Goal: Task Accomplishment & Management: Manage account settings

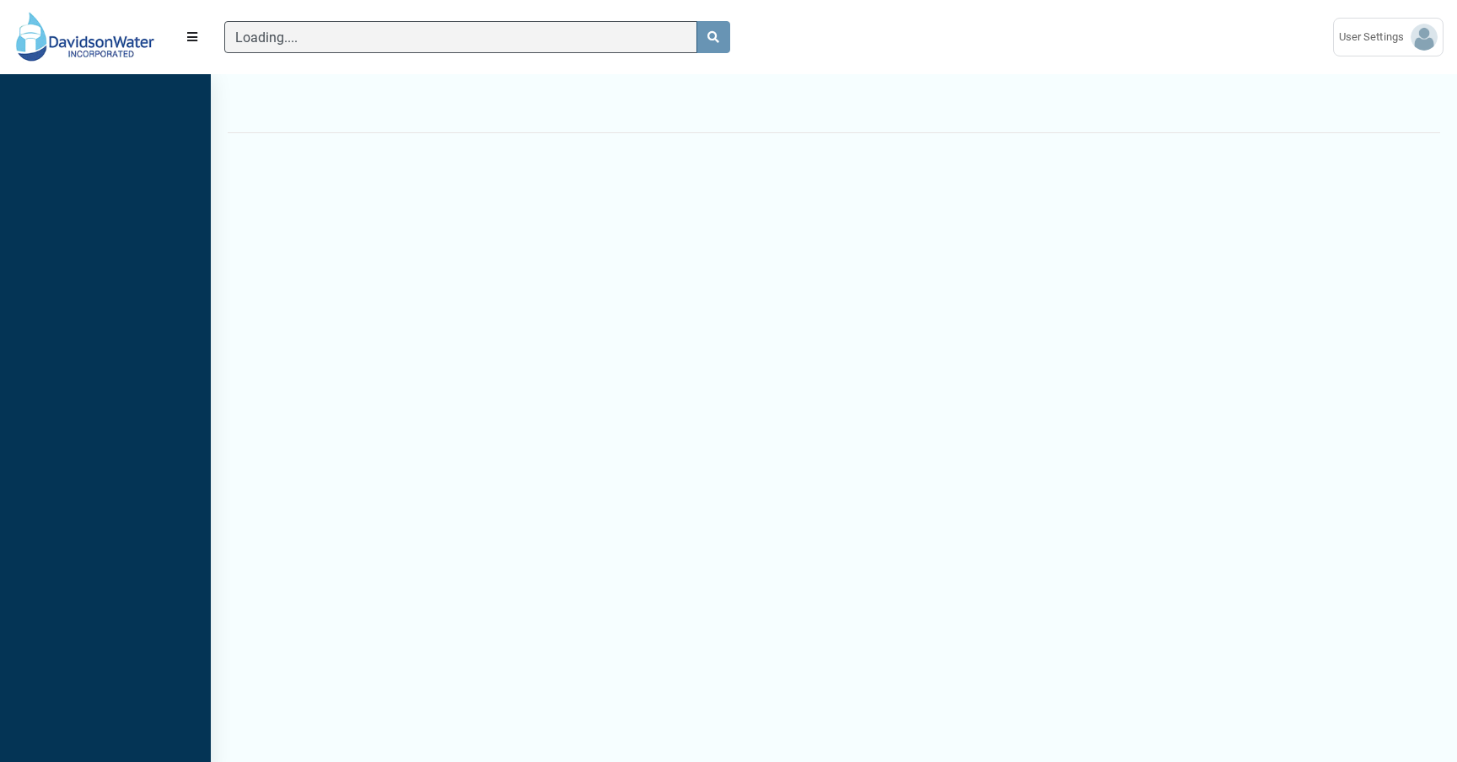
scroll to position [8, 1]
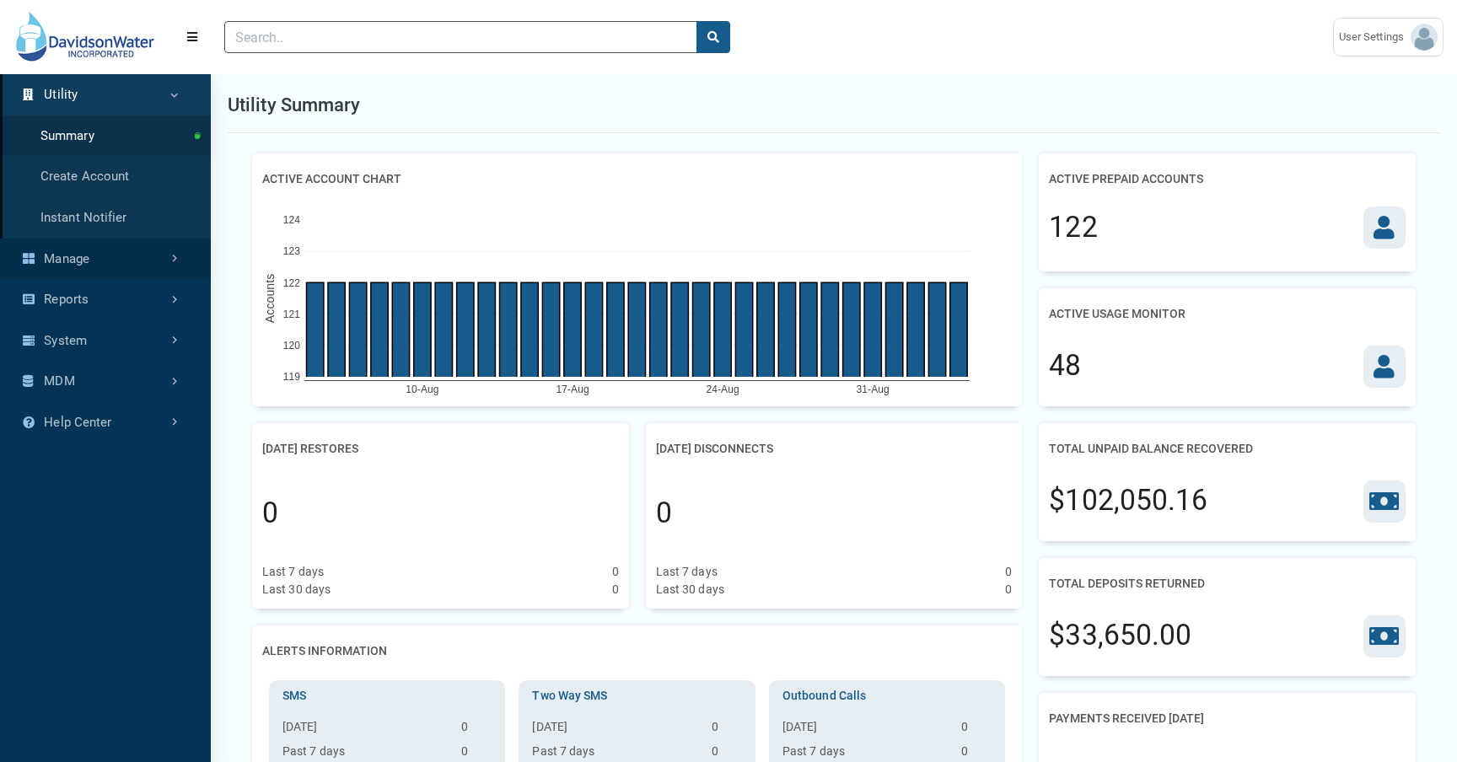
click at [100, 253] on link "Manage" at bounding box center [105, 259] width 211 height 41
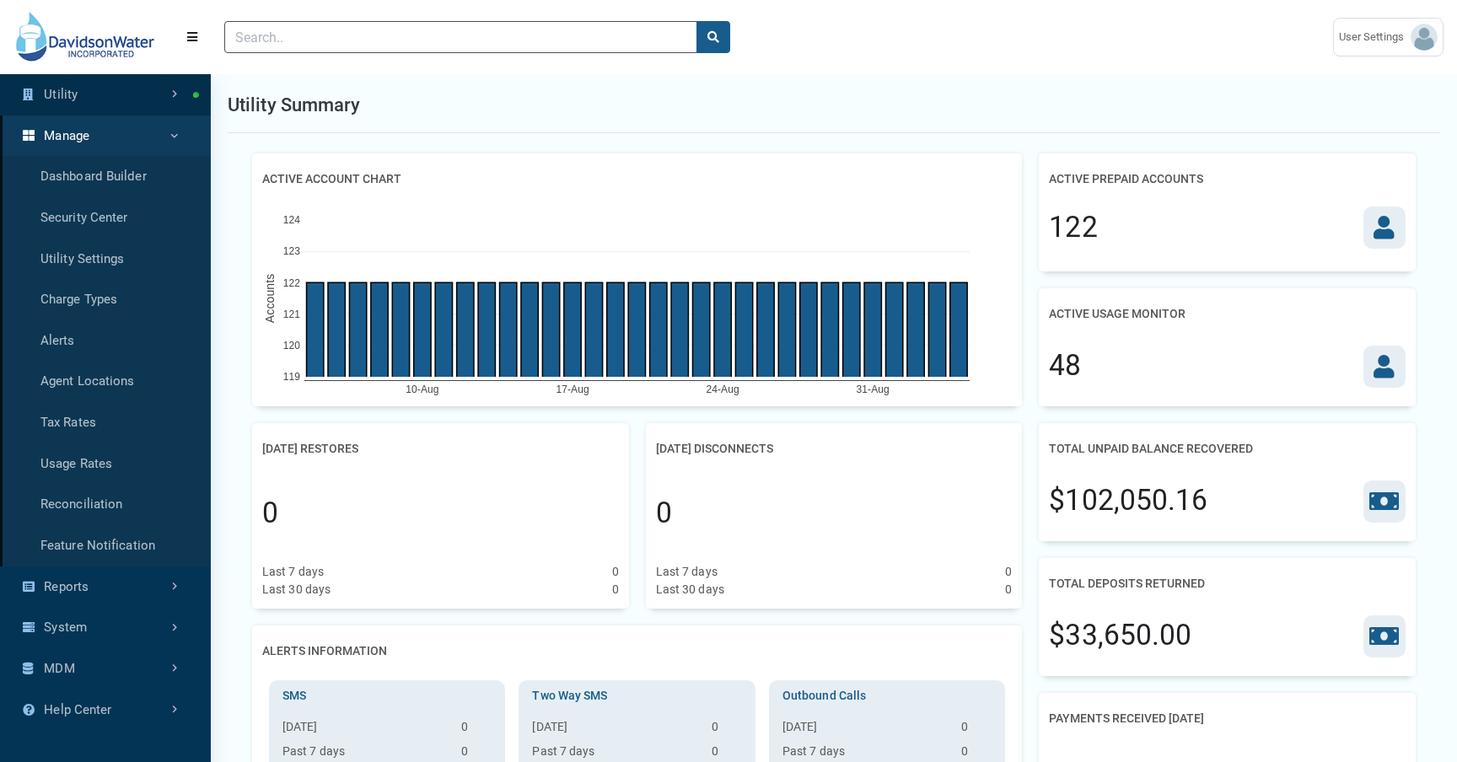
click at [145, 92] on link "Utility" at bounding box center [105, 94] width 211 height 41
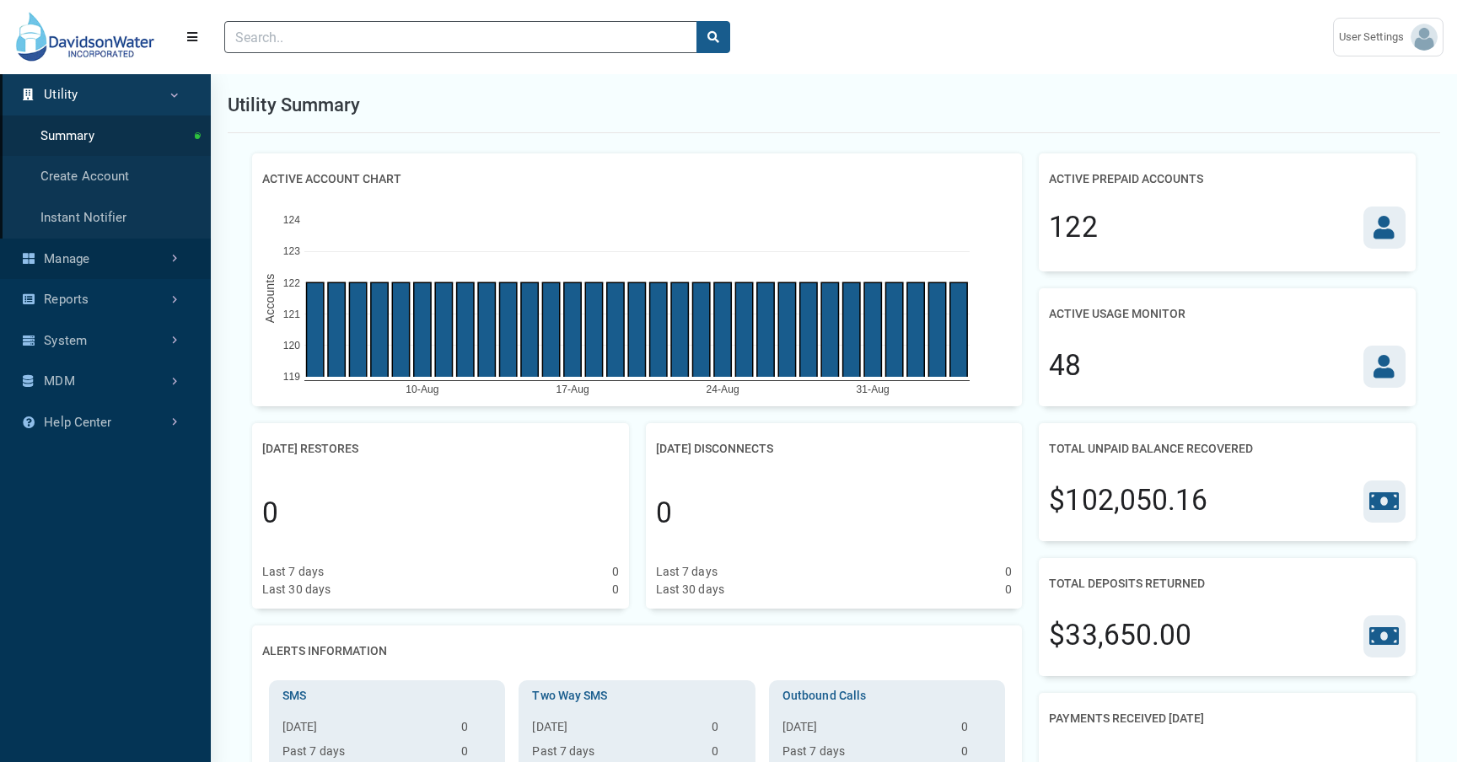
click at [149, 250] on link "Manage" at bounding box center [105, 259] width 211 height 41
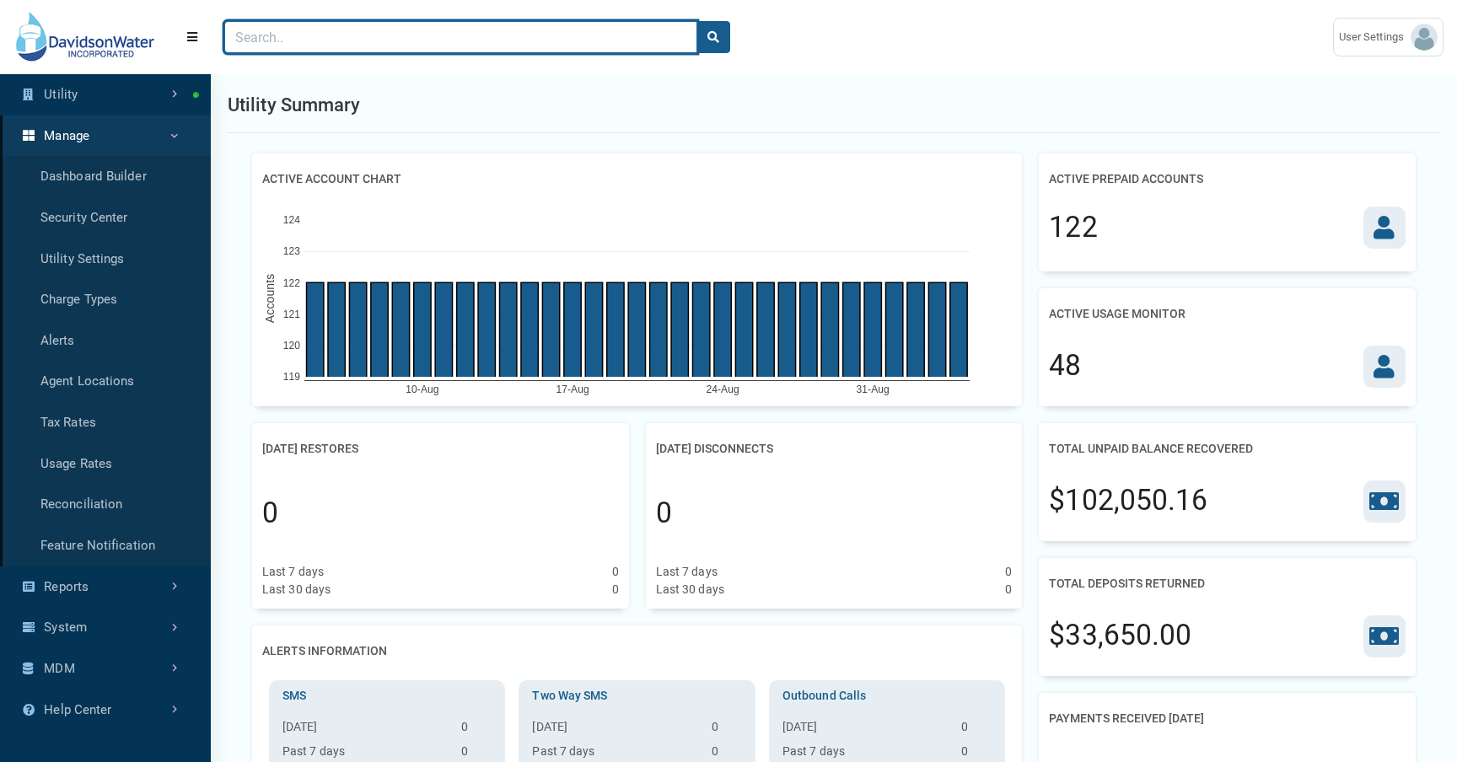
click at [293, 30] on input "Search" at bounding box center [460, 37] width 473 height 32
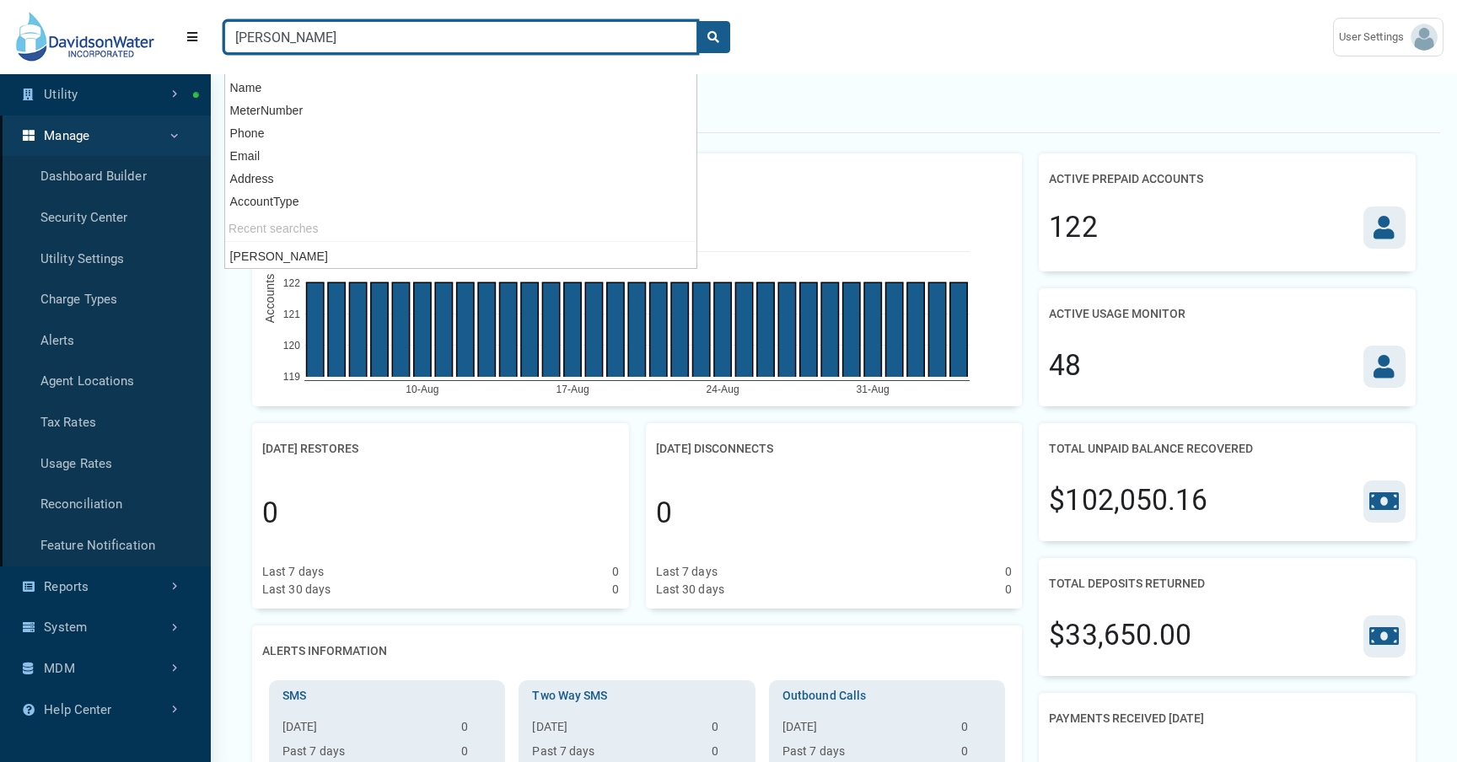
type input "rick harrison"
click at [697, 21] on button "search" at bounding box center [714, 37] width 34 height 32
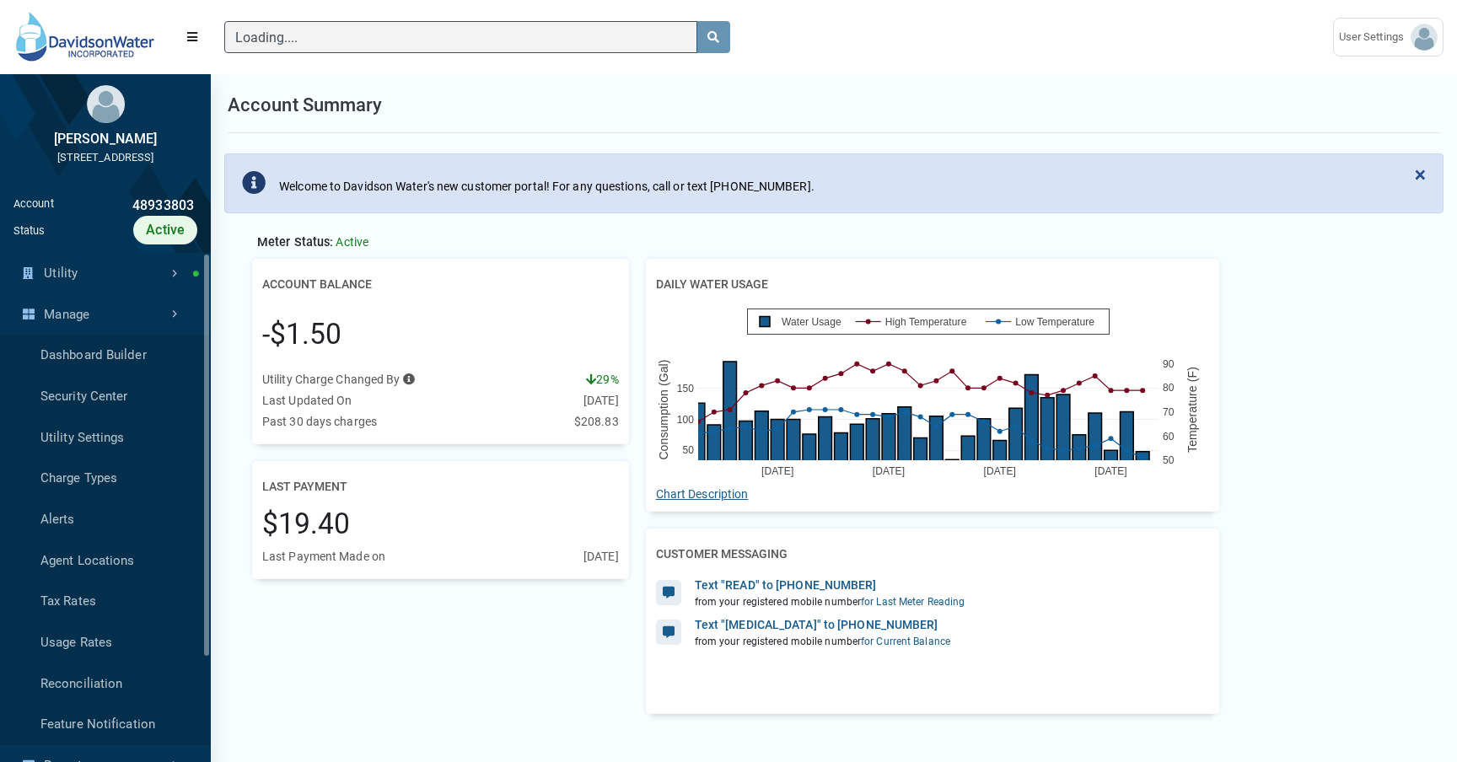
scroll to position [8, 1]
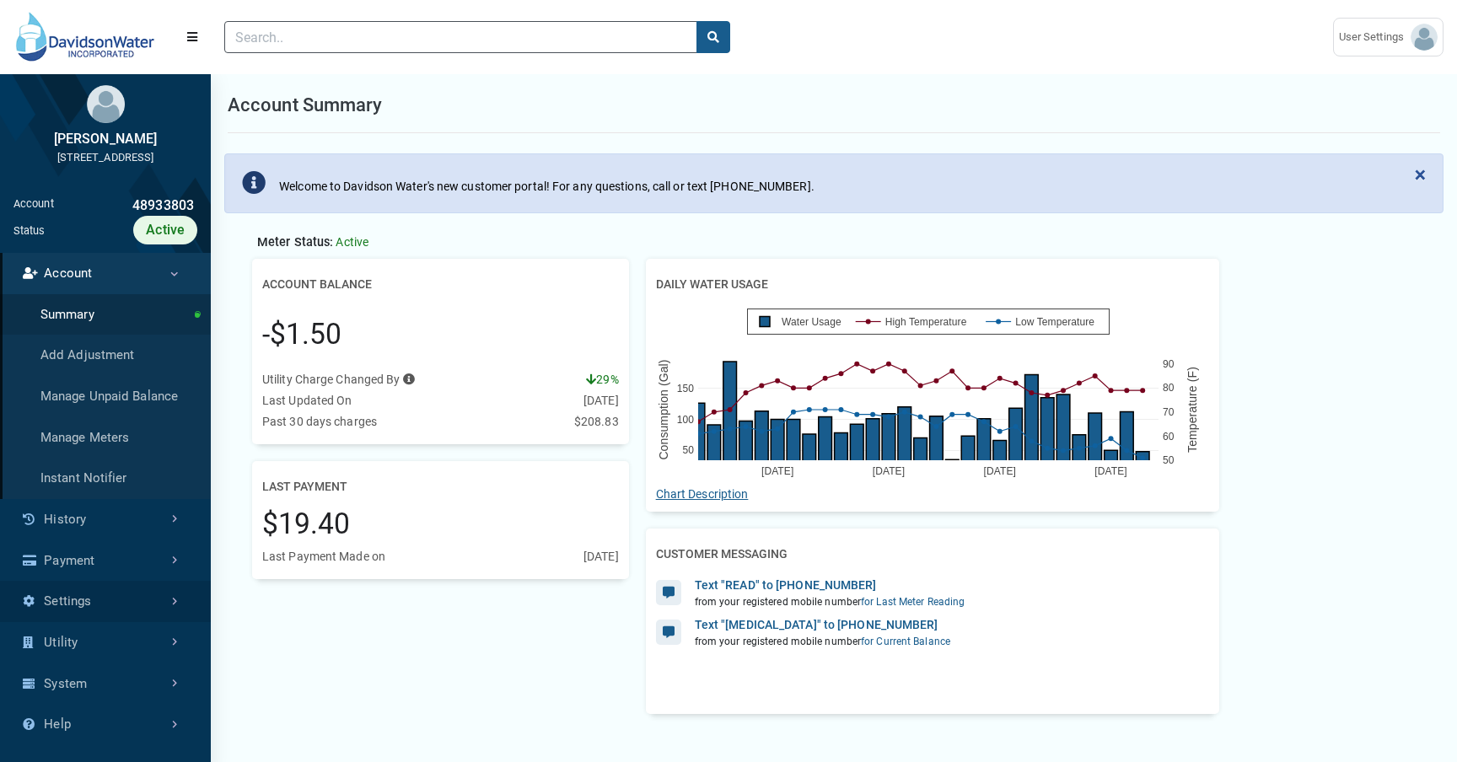
click at [145, 616] on link "Settings" at bounding box center [105, 601] width 211 height 41
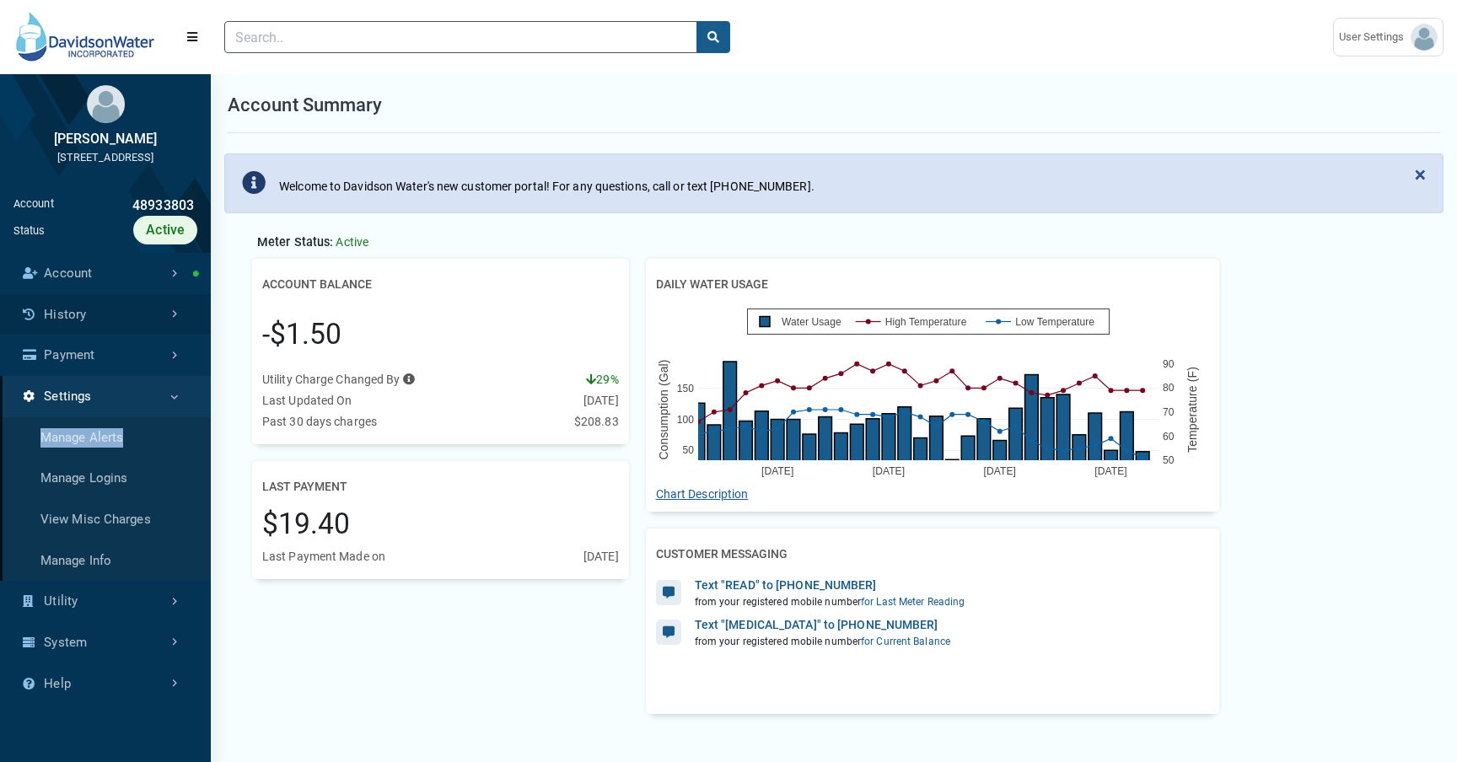
click at [163, 336] on link "History" at bounding box center [105, 314] width 211 height 41
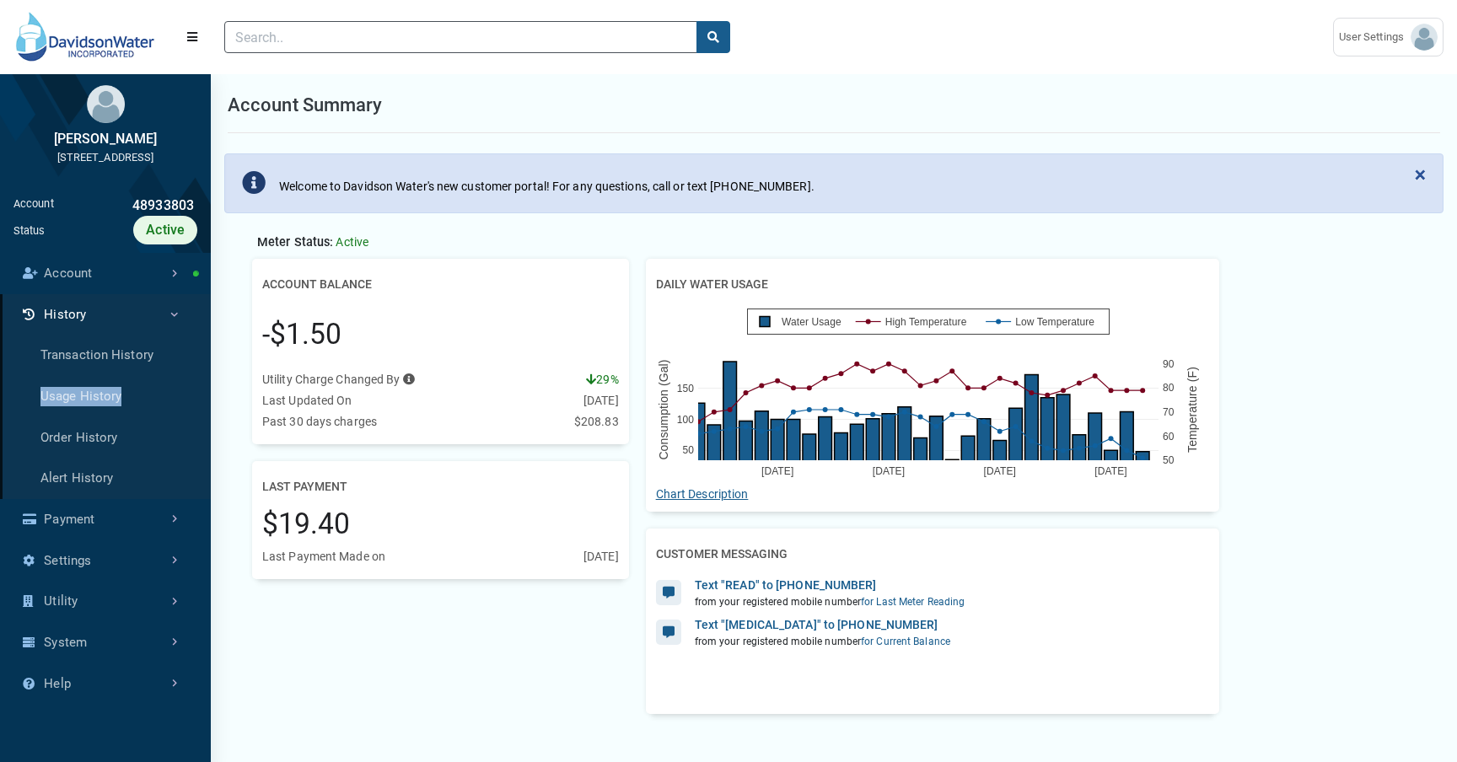
click at [178, 323] on link "History" at bounding box center [105, 314] width 211 height 41
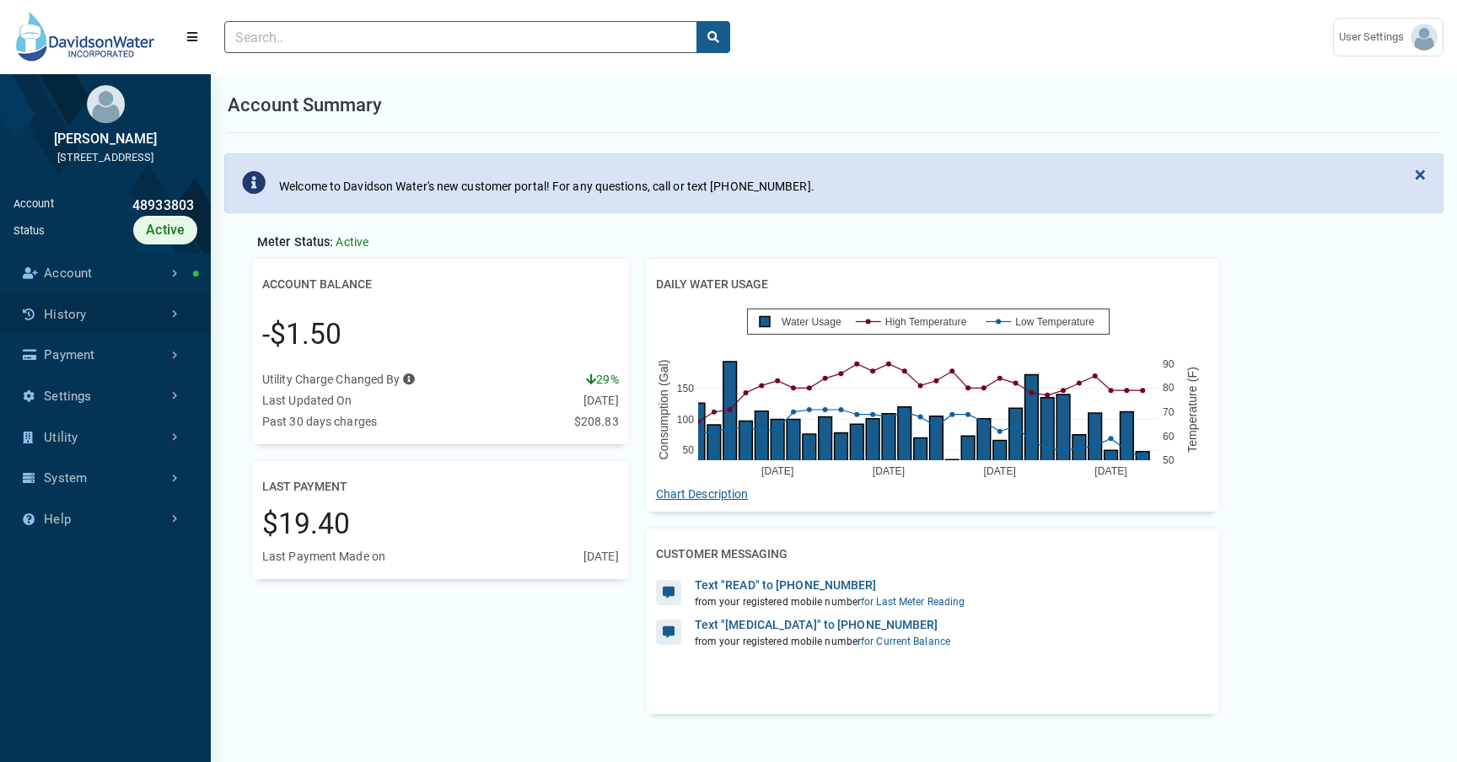
click at [177, 323] on link "History" at bounding box center [105, 314] width 211 height 41
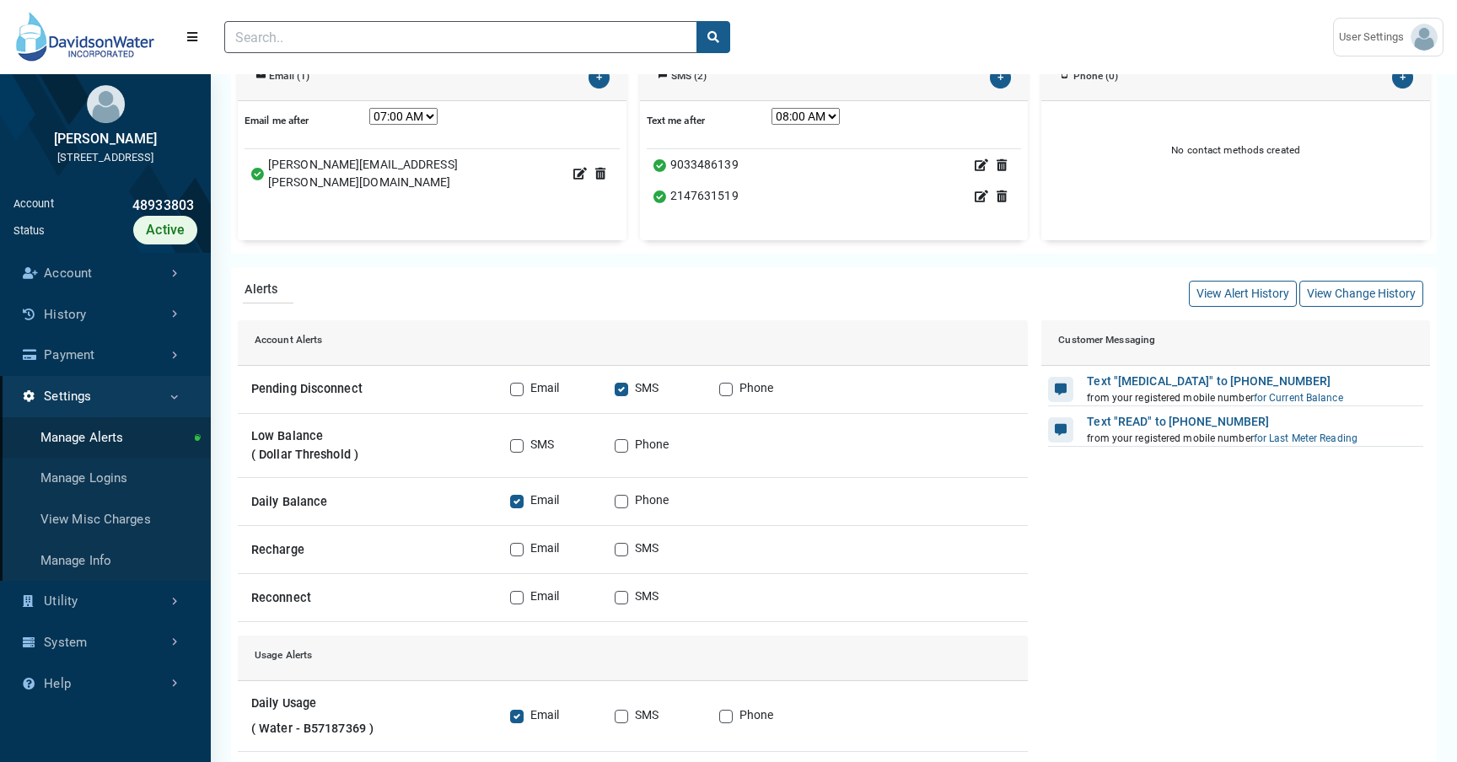
scroll to position [252, 0]
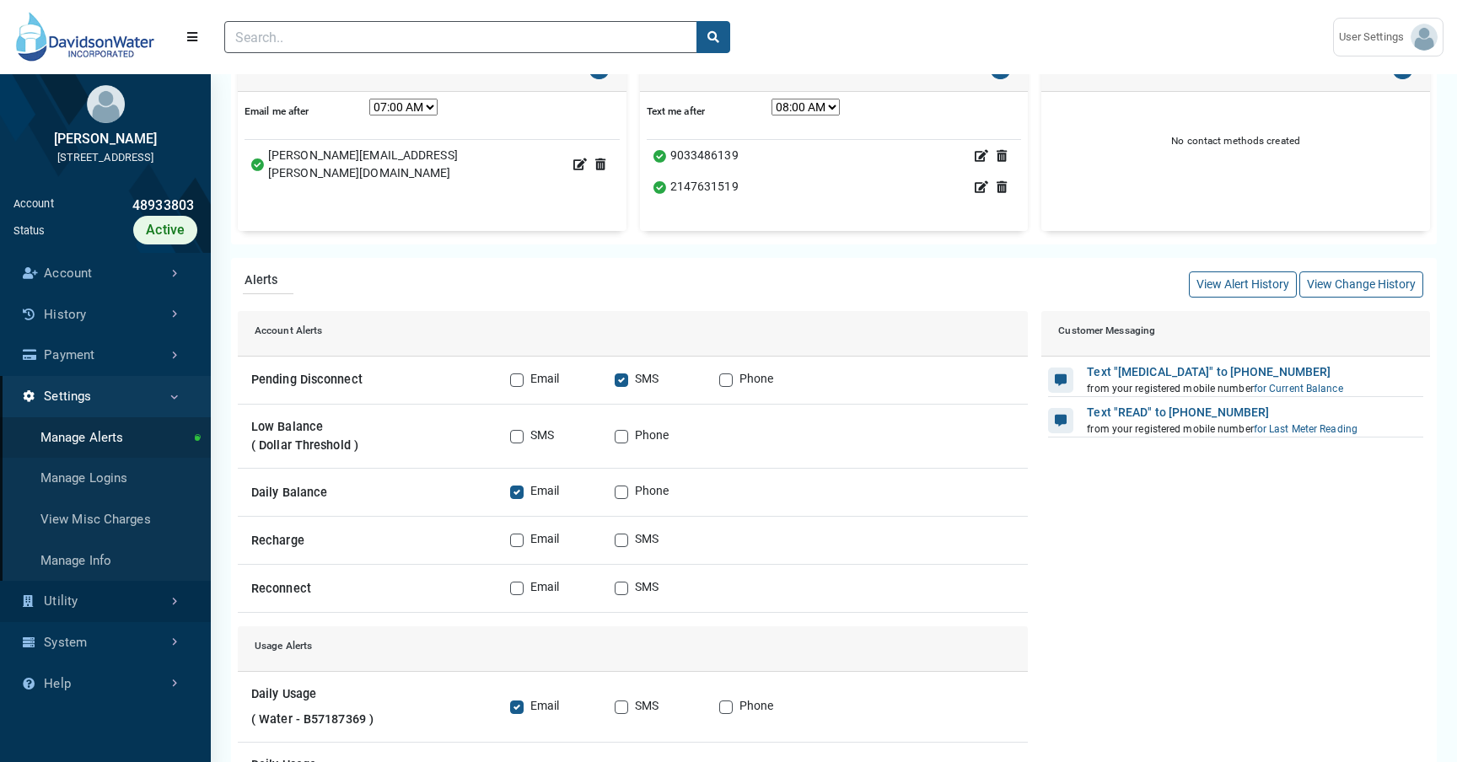
click at [105, 614] on link "Utility" at bounding box center [105, 601] width 211 height 41
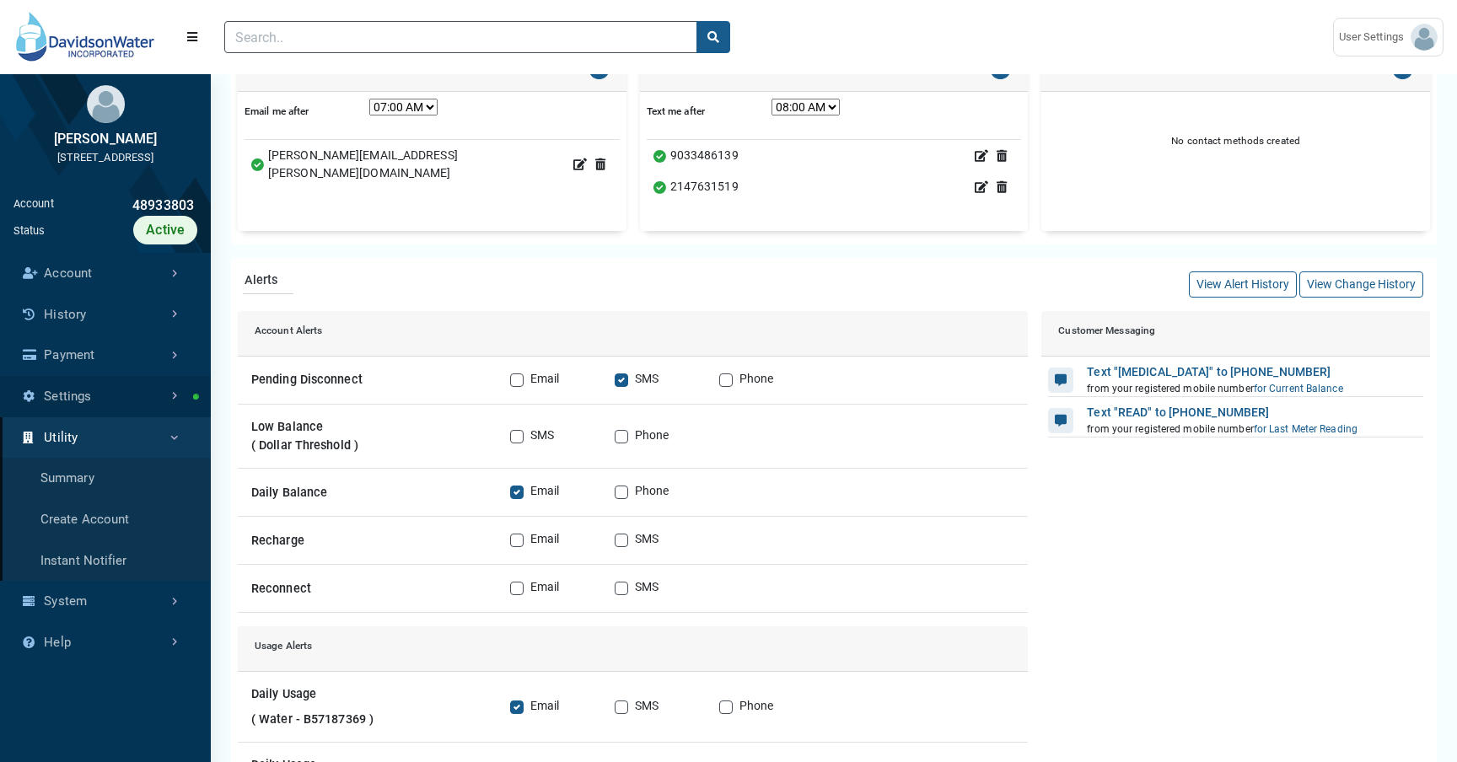
click at [135, 417] on link "Settings" at bounding box center [105, 396] width 211 height 41
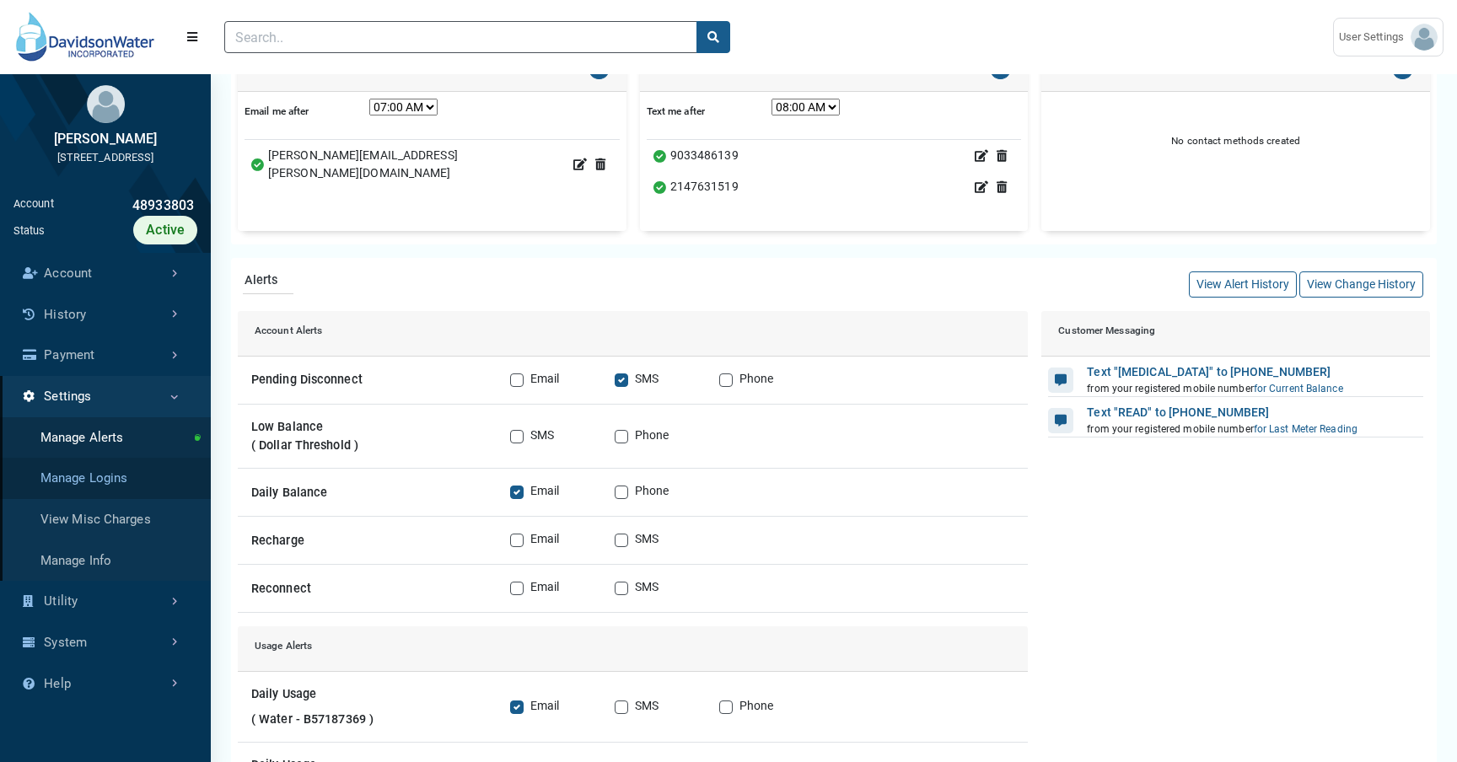
click at [119, 493] on link "Manage Logins" at bounding box center [105, 478] width 211 height 41
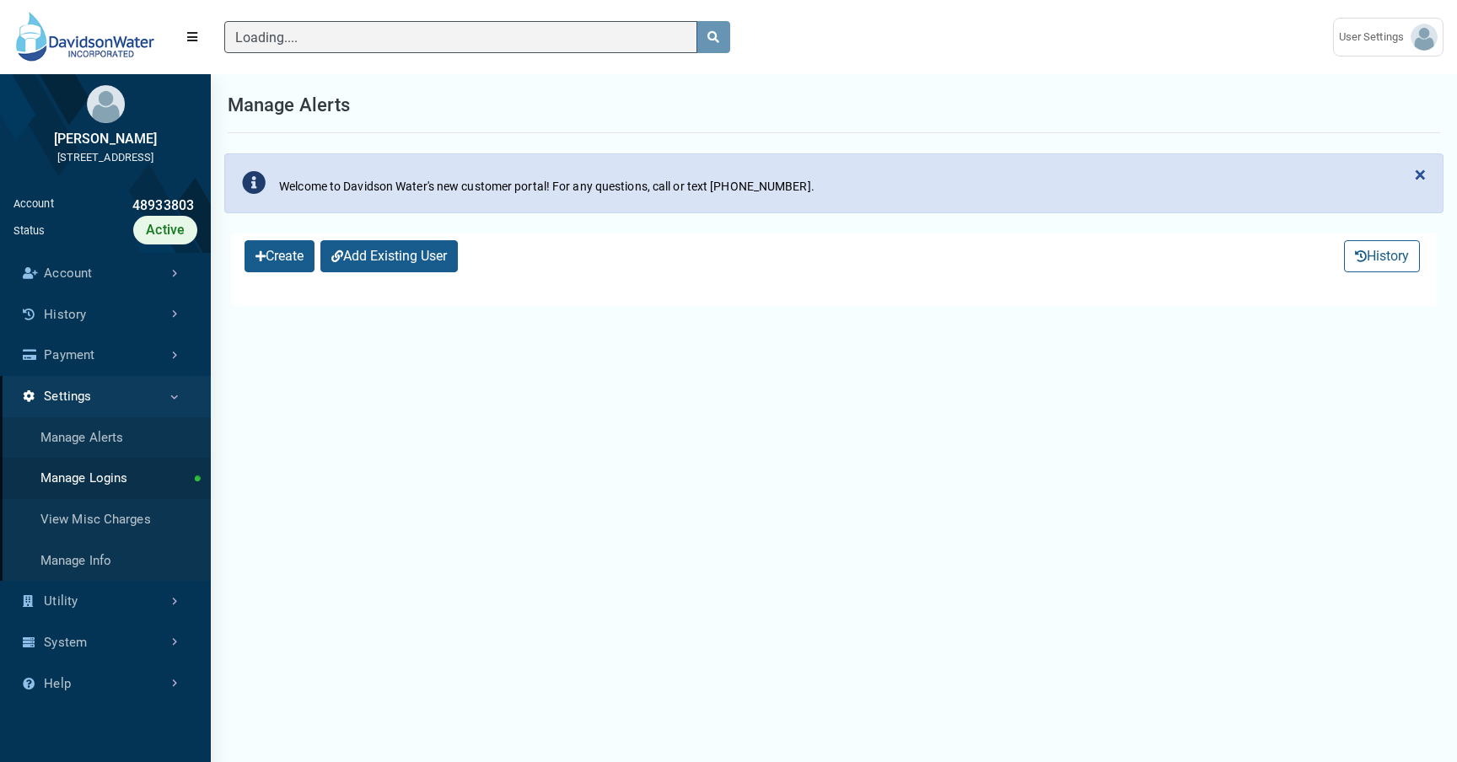
select select "25 per page"
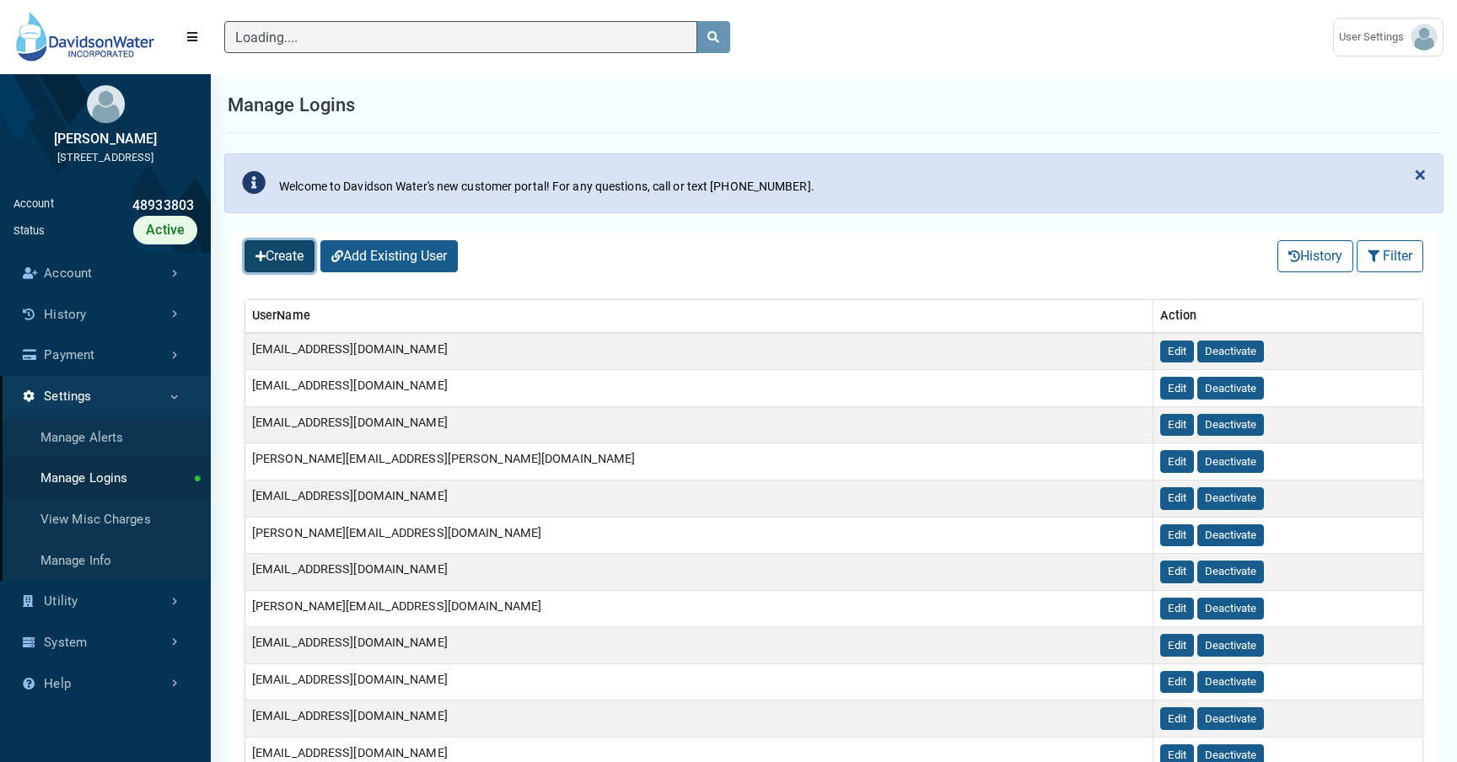
click at [296, 260] on button "Create" at bounding box center [280, 256] width 70 height 32
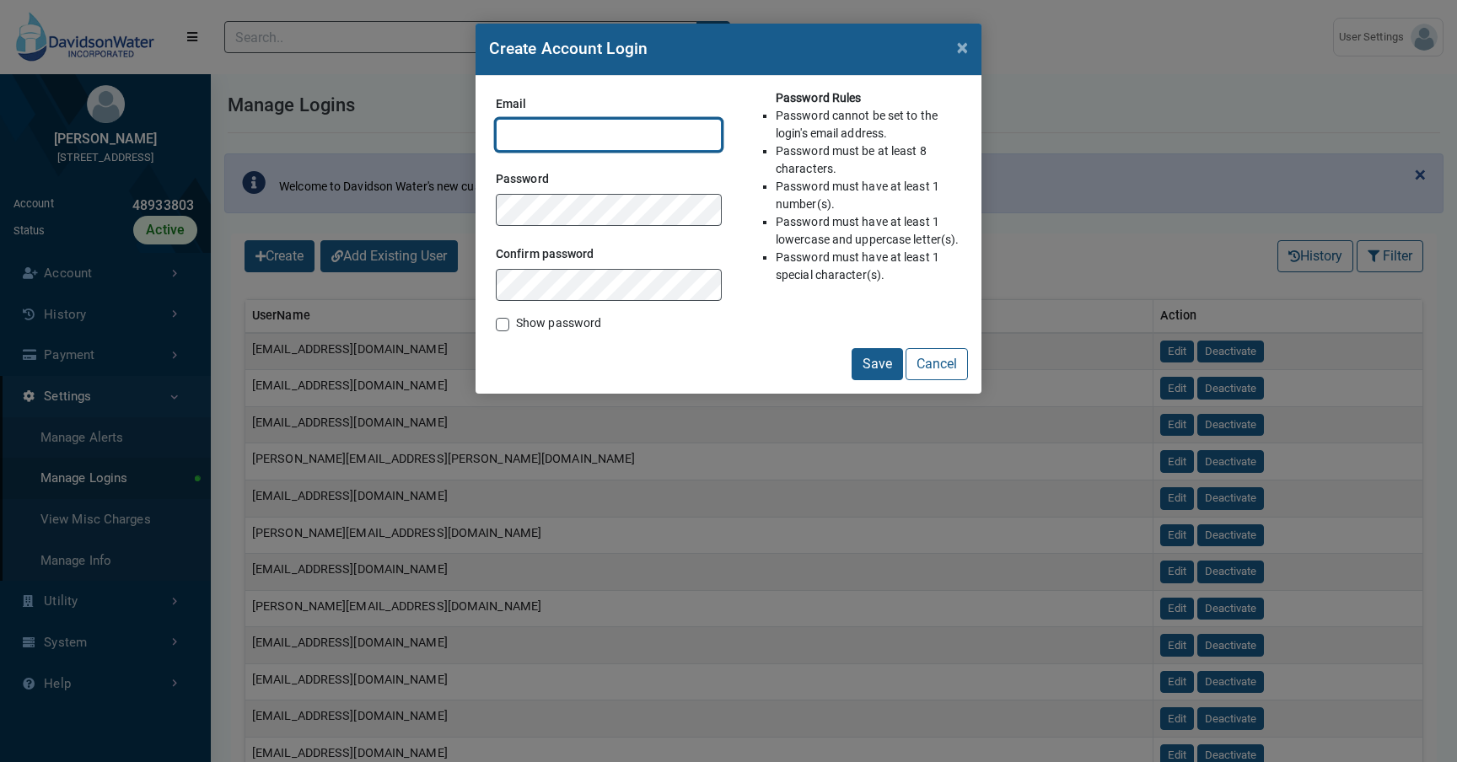
click at [577, 133] on input "Email" at bounding box center [609, 135] width 226 height 32
type input "rick@myusage.com"
click at [903, 116] on li "Password cannot be set to the login's email address." at bounding box center [869, 124] width 186 height 35
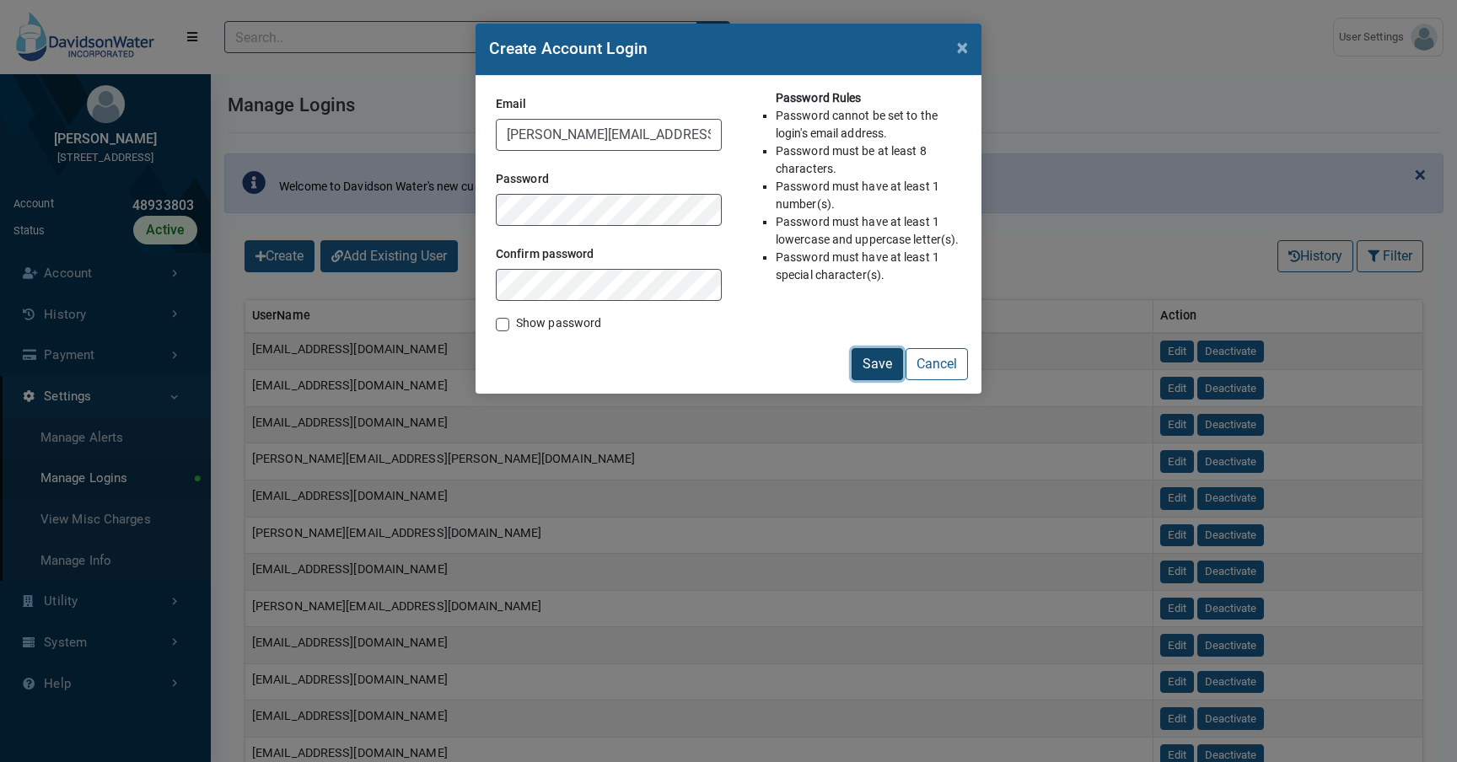
click at [883, 368] on button "Save" at bounding box center [877, 364] width 51 height 32
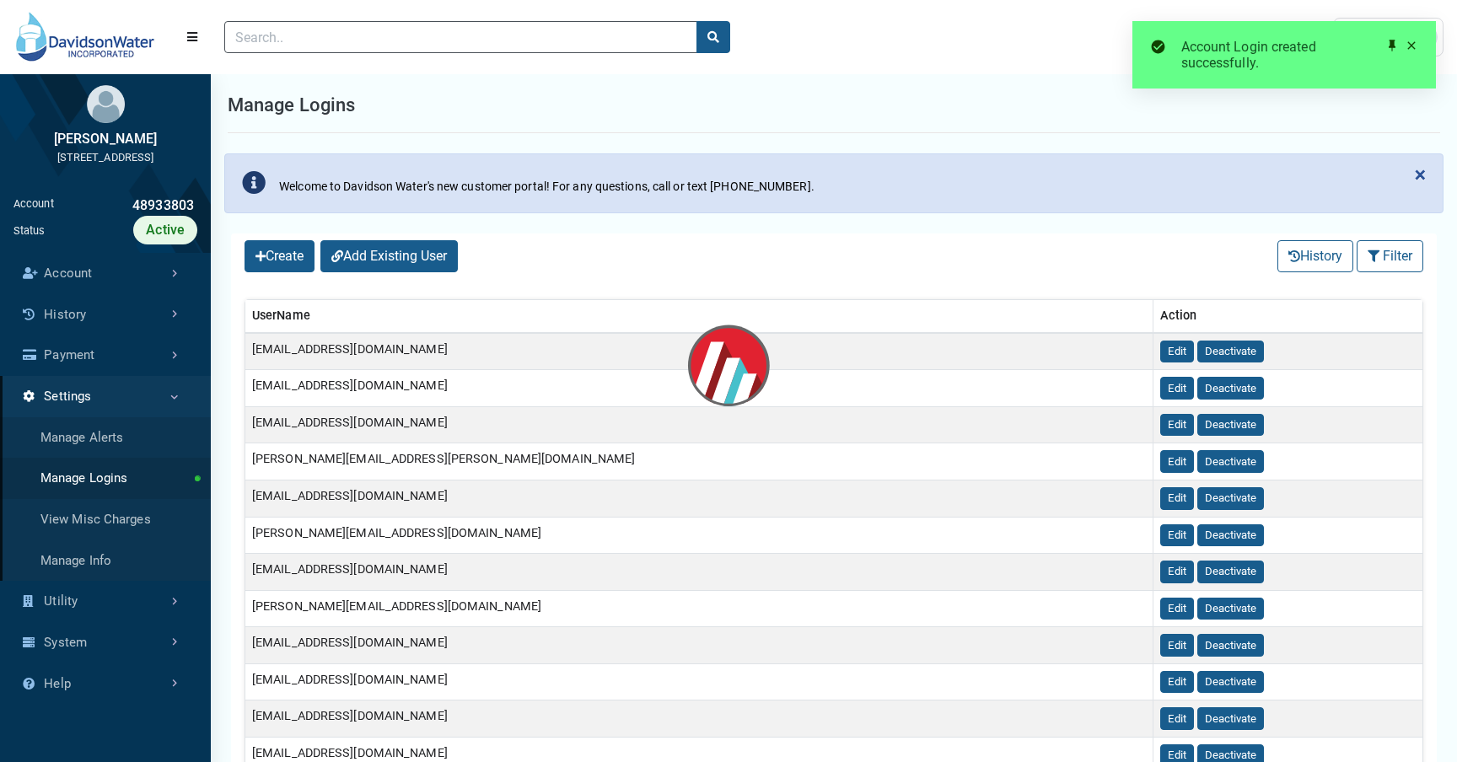
select select "25 per page"
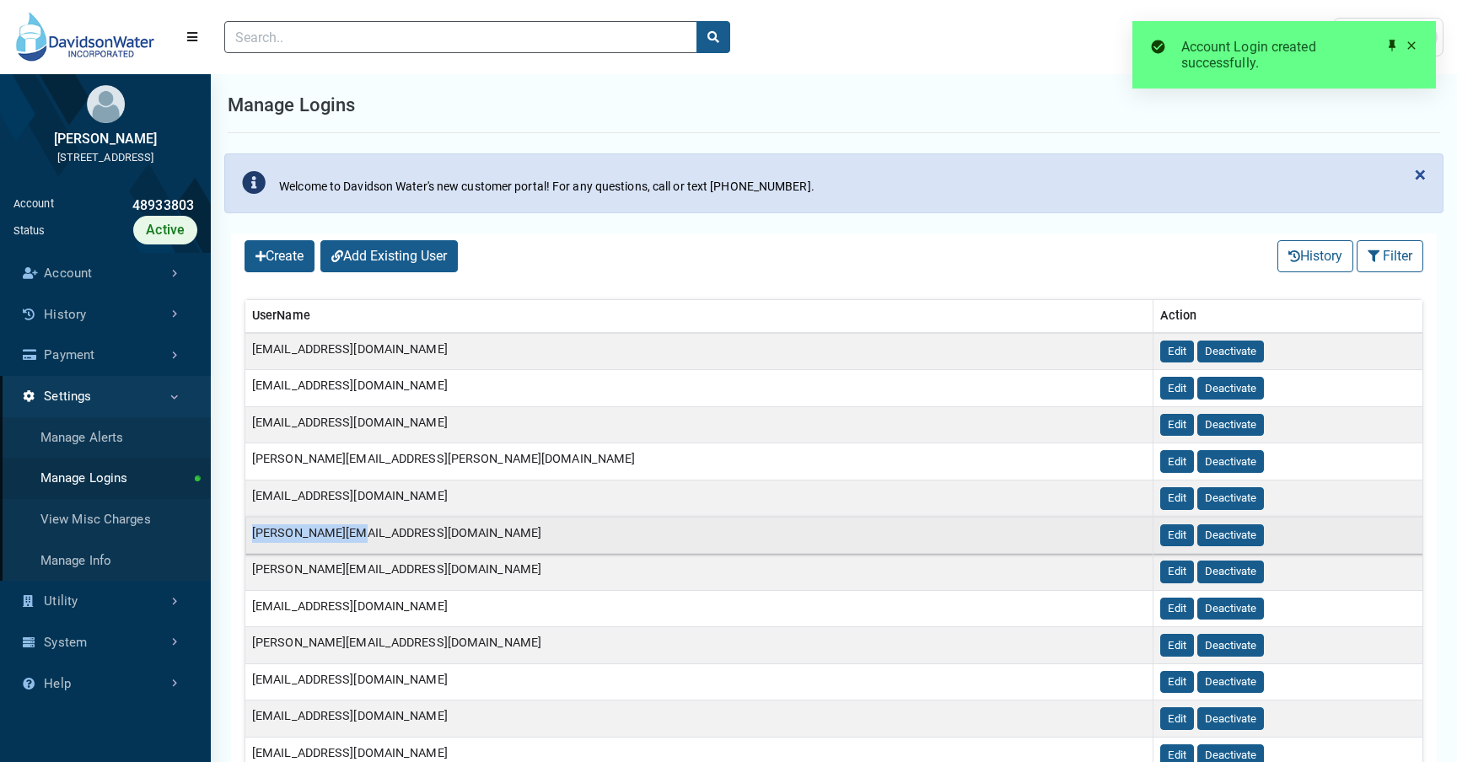
drag, startPoint x: 401, startPoint y: 545, endPoint x: 250, endPoint y: 530, distance: 150.9
click at [250, 530] on td "rick@myusage.com" at bounding box center [699, 535] width 908 height 37
copy td "rick@myusage.com"
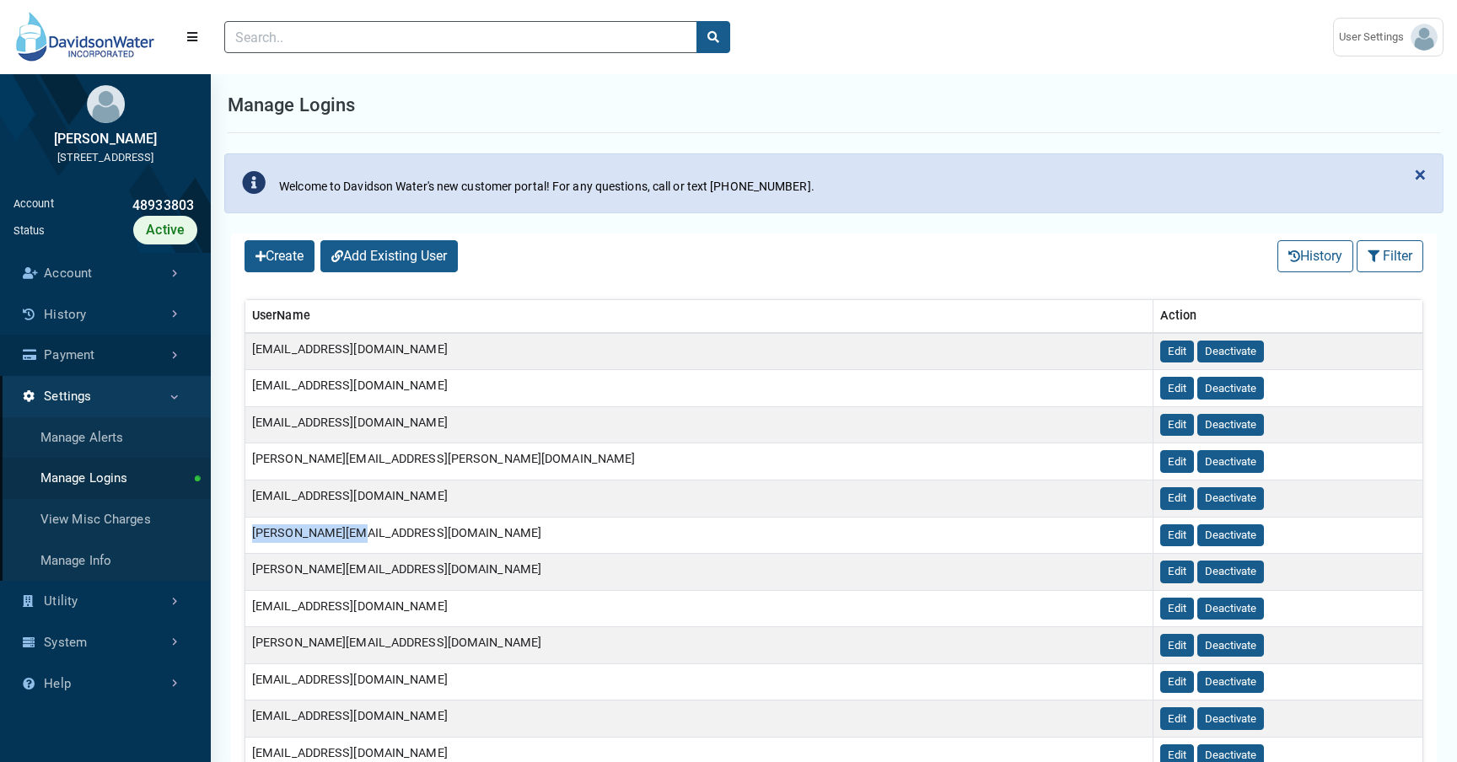
click at [133, 369] on link "Payment" at bounding box center [105, 355] width 211 height 41
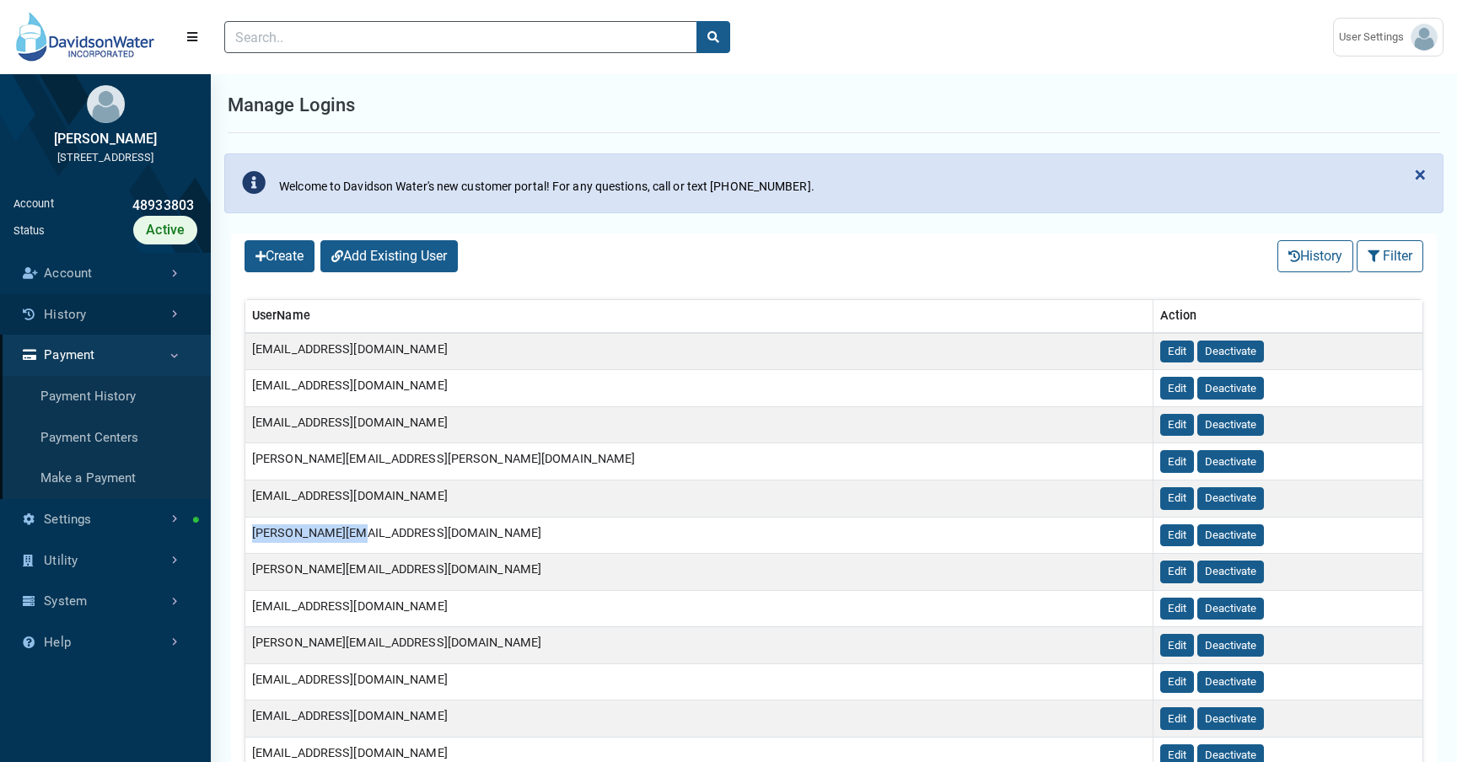
click at [145, 335] on link "History" at bounding box center [105, 314] width 211 height 41
click at [166, 294] on link "Account" at bounding box center [105, 273] width 211 height 41
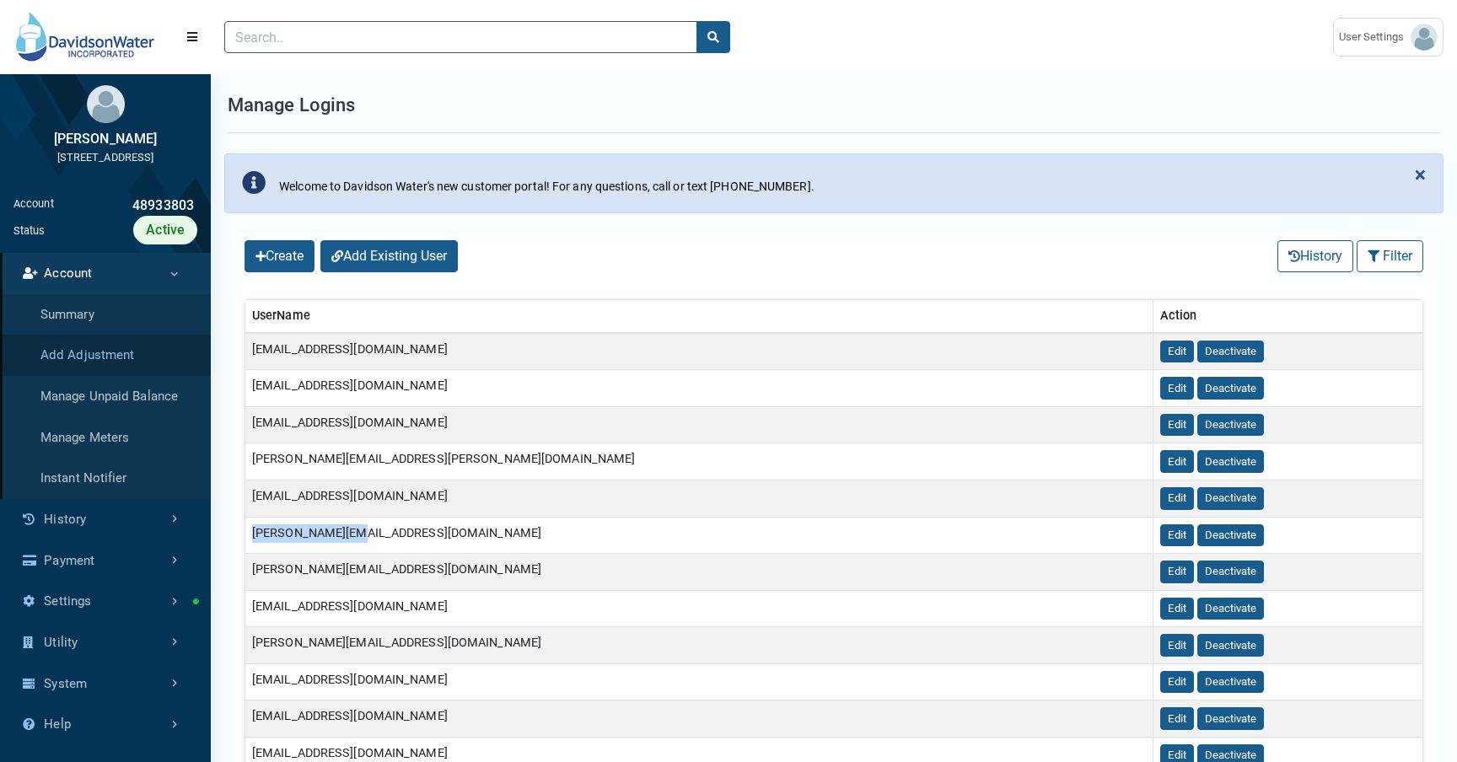
click at [135, 375] on link "Add Adjustment" at bounding box center [105, 355] width 211 height 41
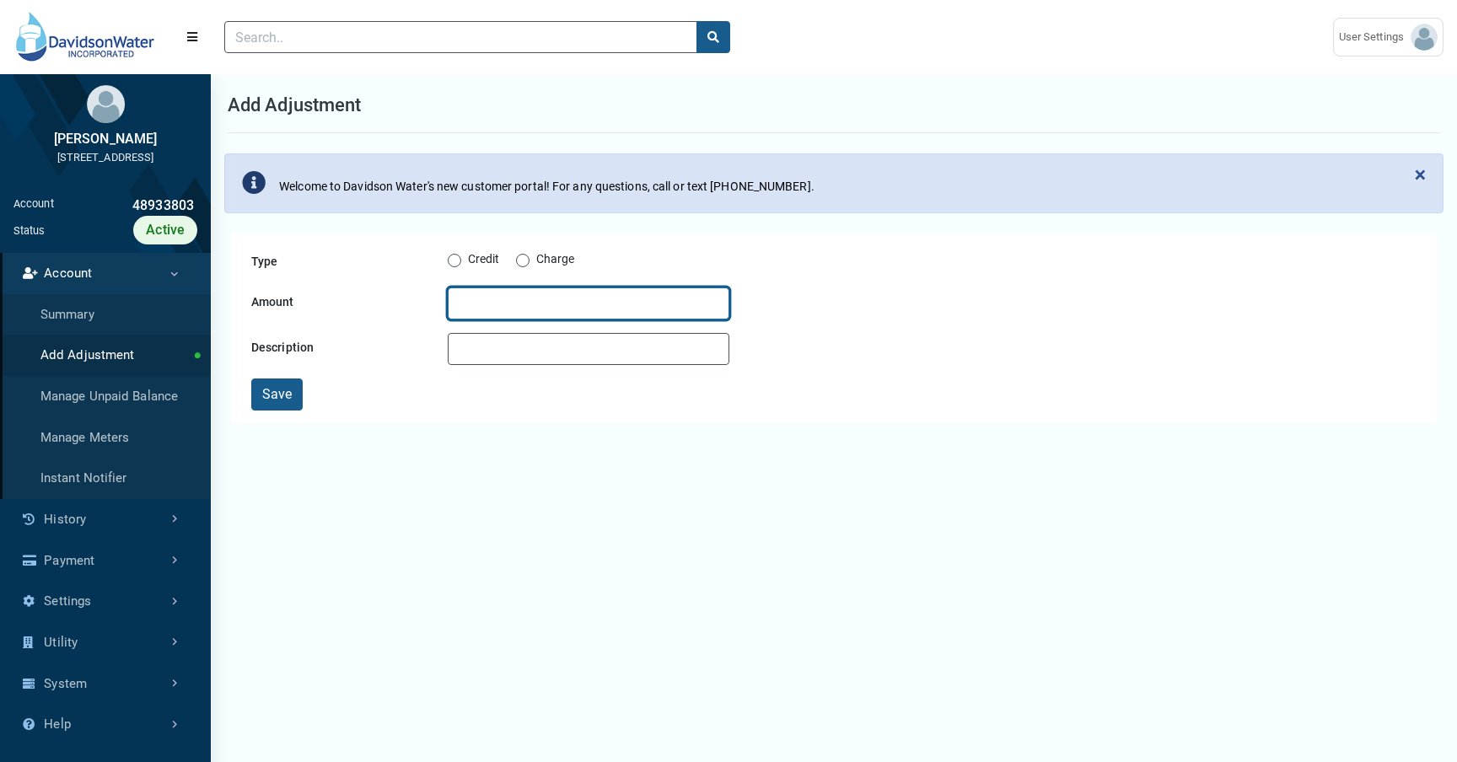
click at [474, 313] on input "Amount" at bounding box center [589, 304] width 282 height 32
type input "4"
type input "50"
click at [448, 252] on div "Credit" at bounding box center [474, 260] width 52 height 20
click at [468, 259] on label "Credit" at bounding box center [484, 260] width 32 height 20
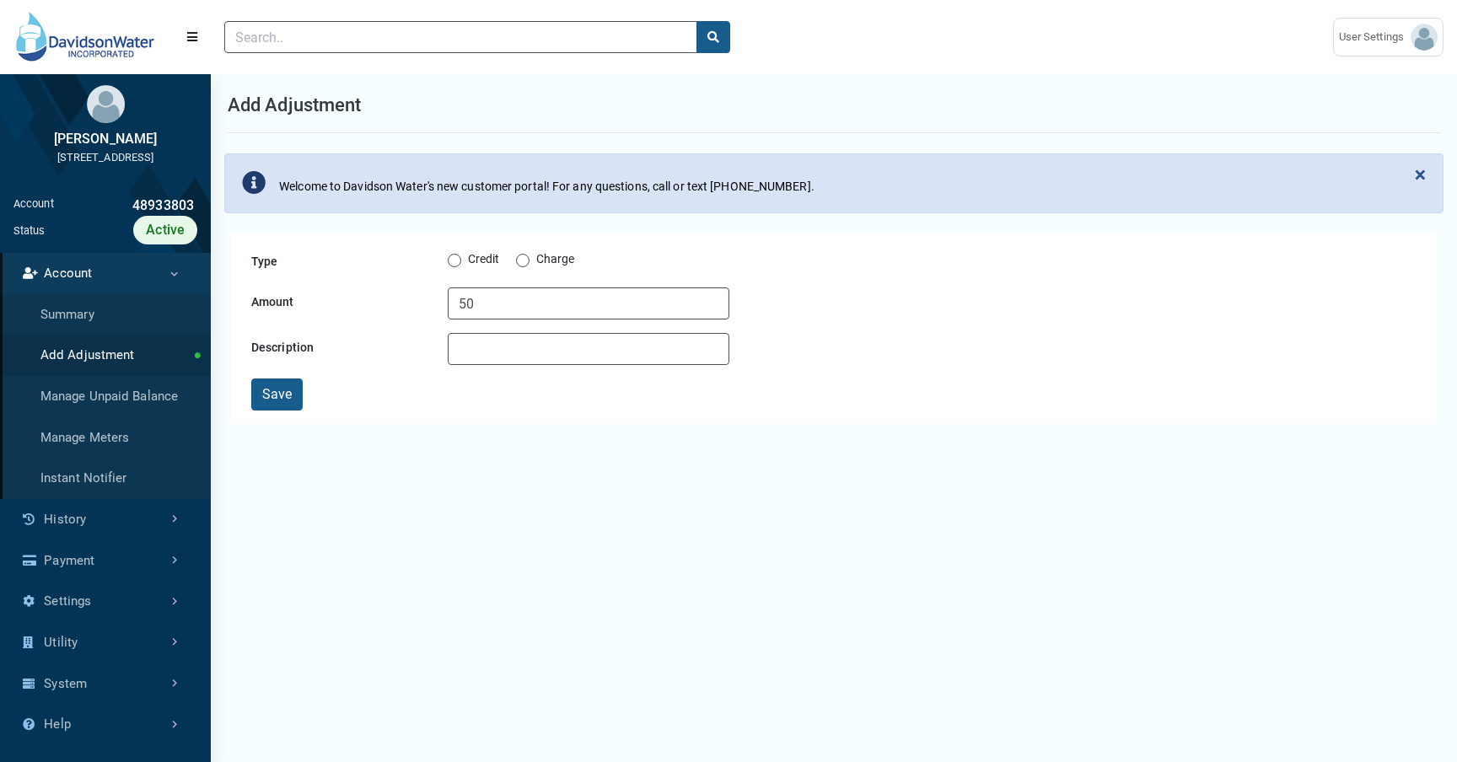
click at [455, 259] on input "Credit" at bounding box center [454, 258] width 13 height 17
radio input "true"
click at [471, 348] on input "Description" at bounding box center [589, 349] width 282 height 32
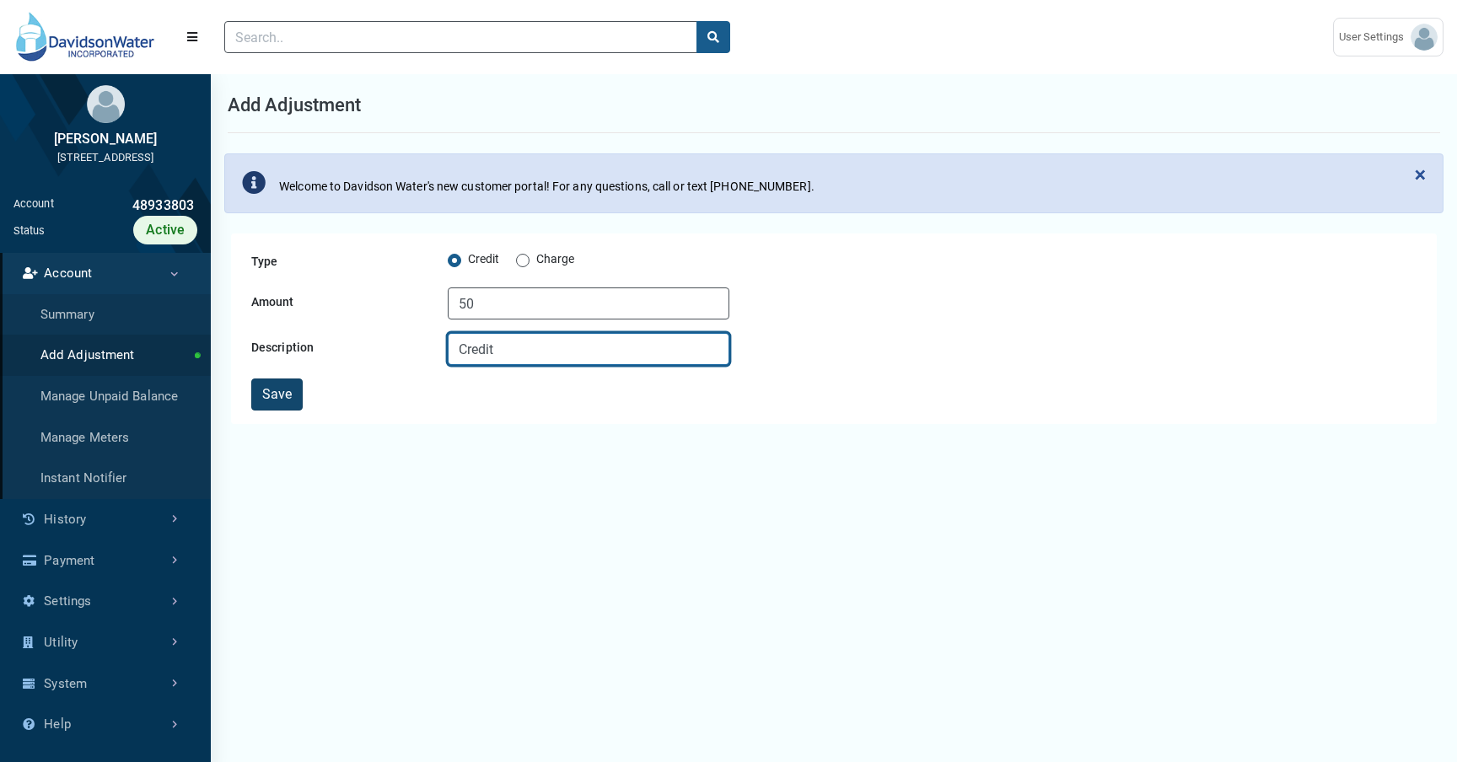
type input "Credit"
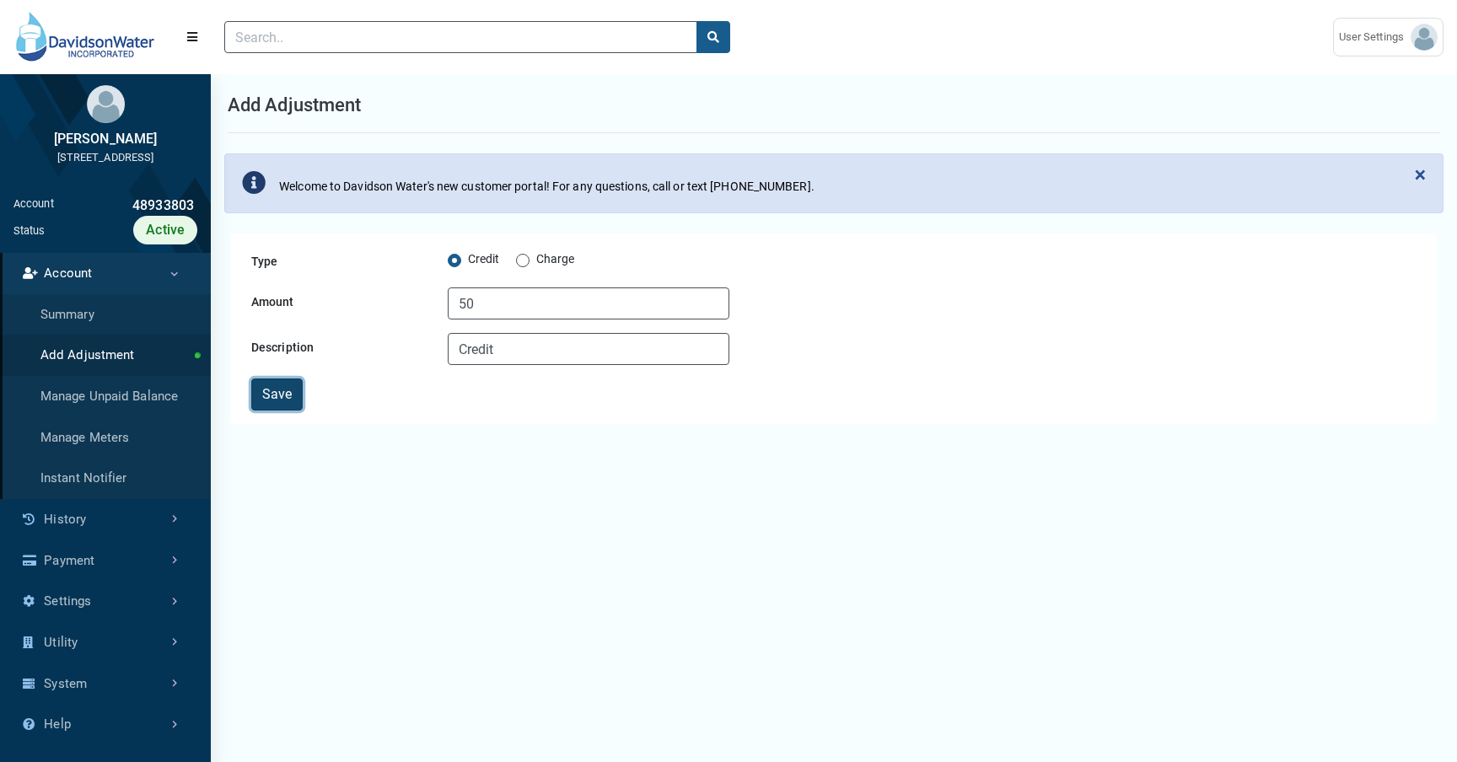
click at [291, 400] on button "Save" at bounding box center [276, 395] width 51 height 32
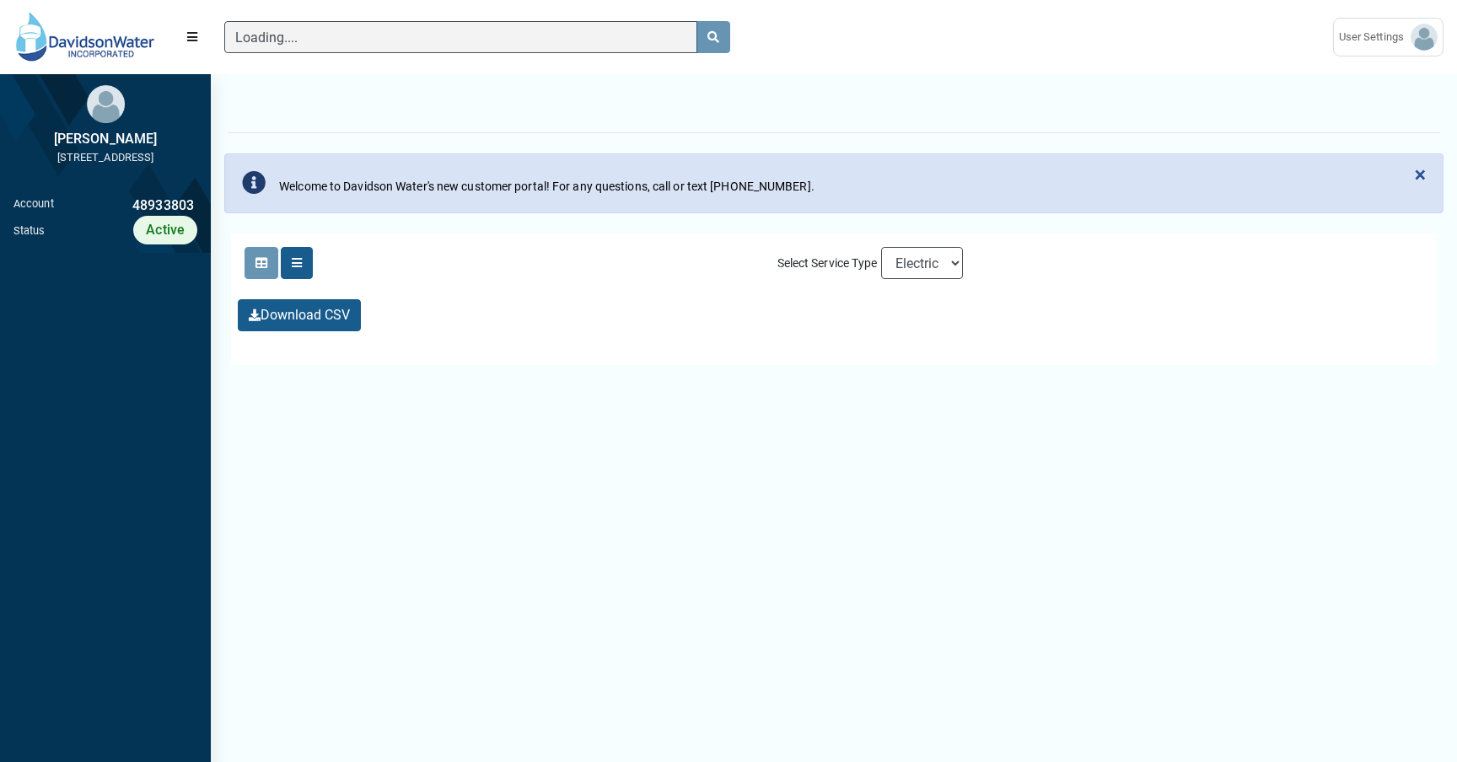
scroll to position [8, 1]
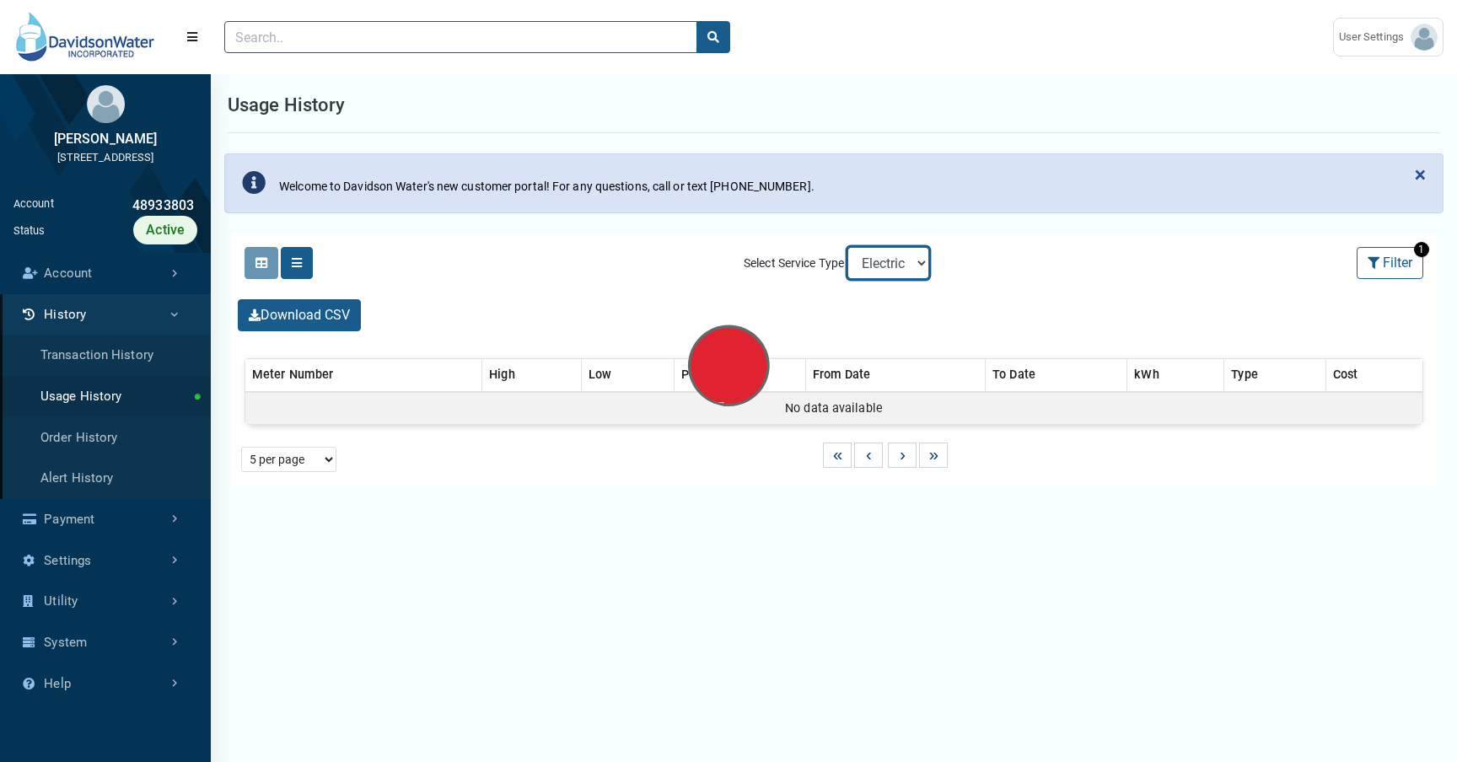
click at [923, 260] on select "Electric Sewer Water" at bounding box center [888, 263] width 82 height 32
select select "25 per page"
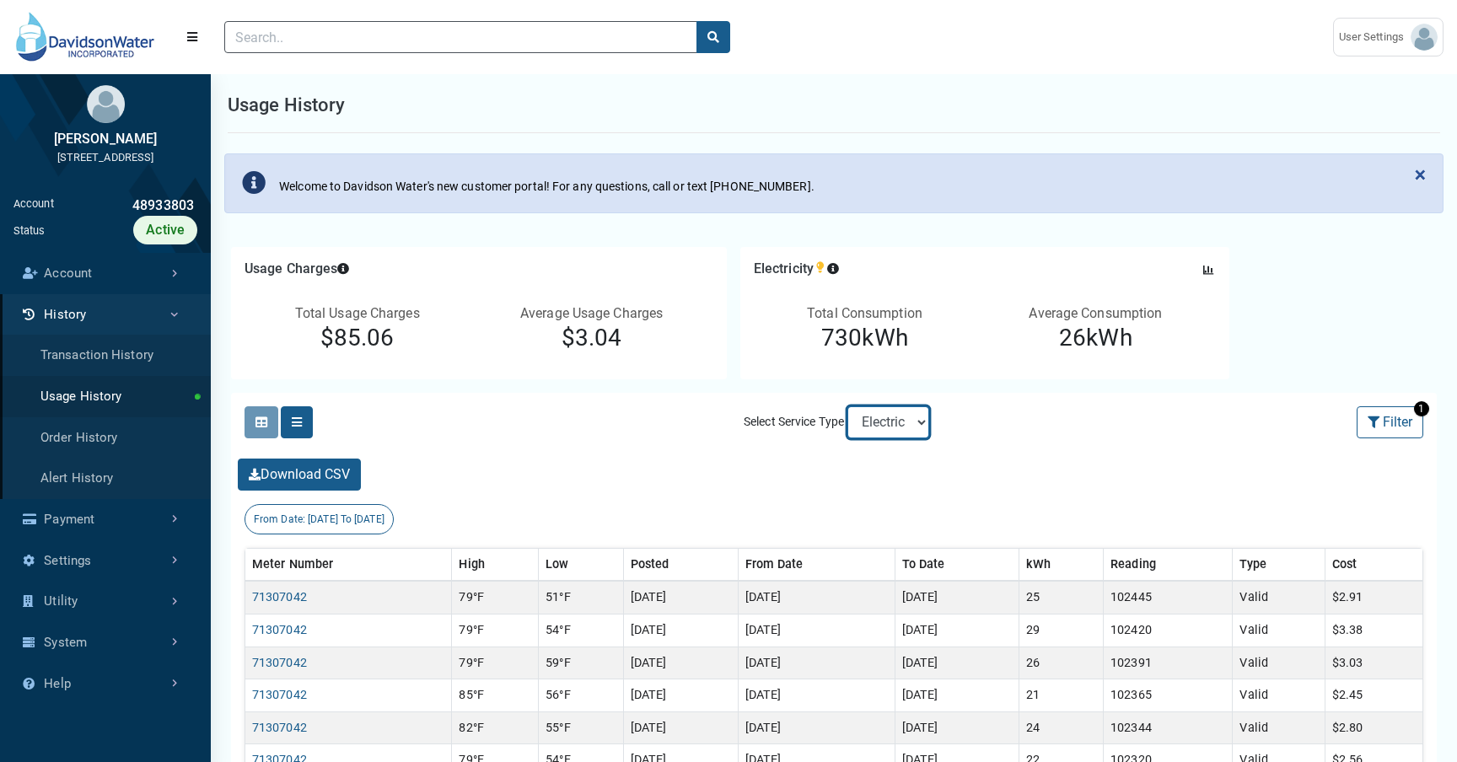
select select "Water"
click at [847, 406] on select "Electric Sewer Water" at bounding box center [888, 422] width 82 height 32
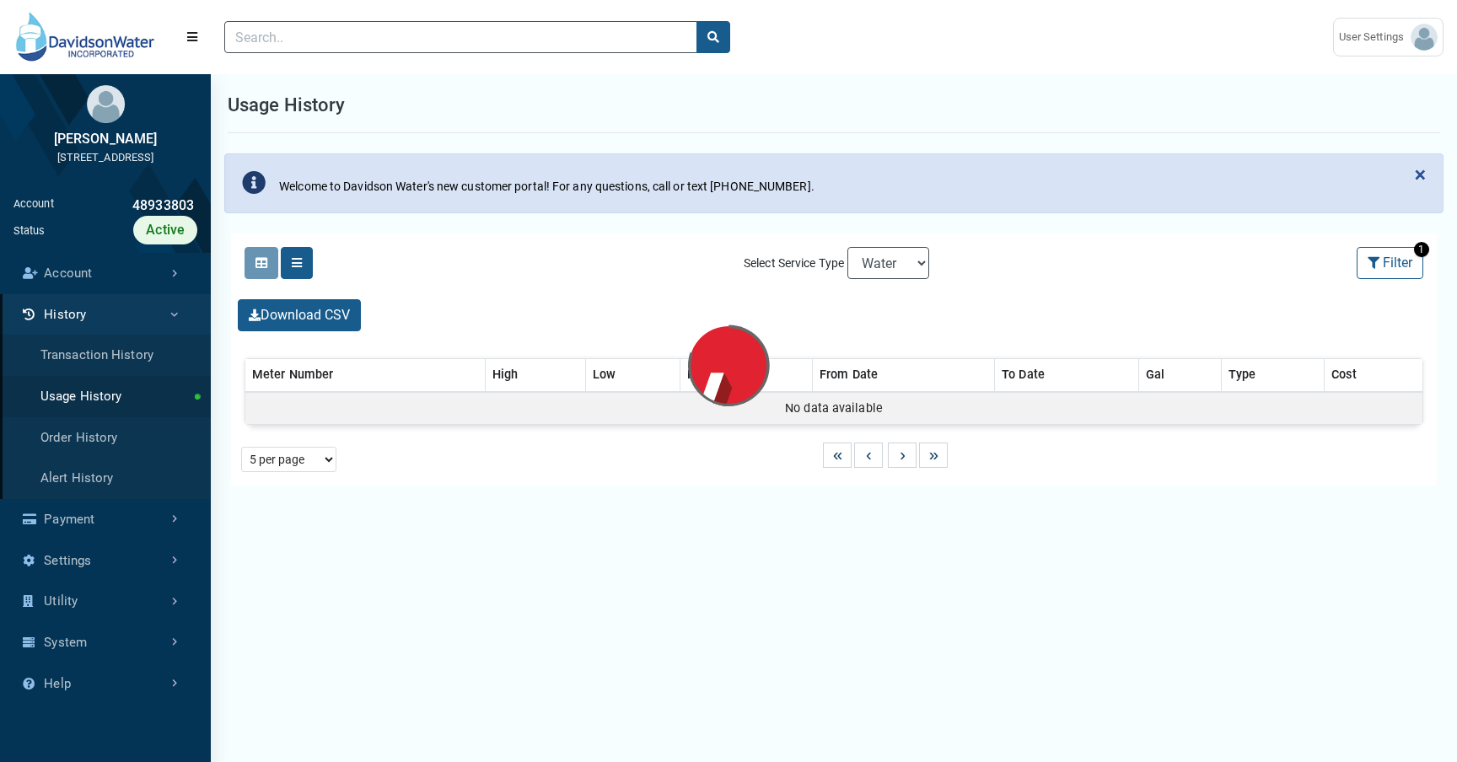
select select "25 per page"
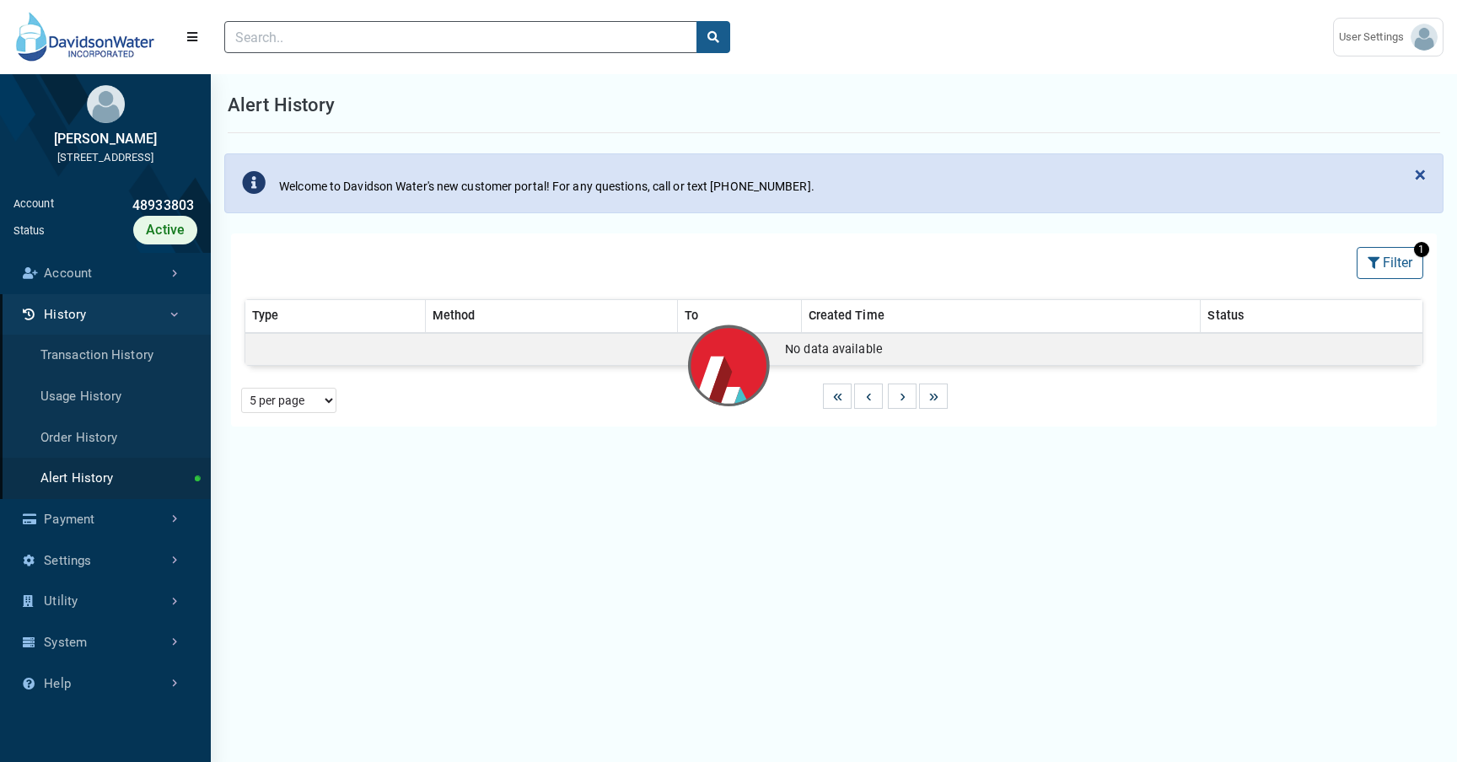
select select "25 per page"
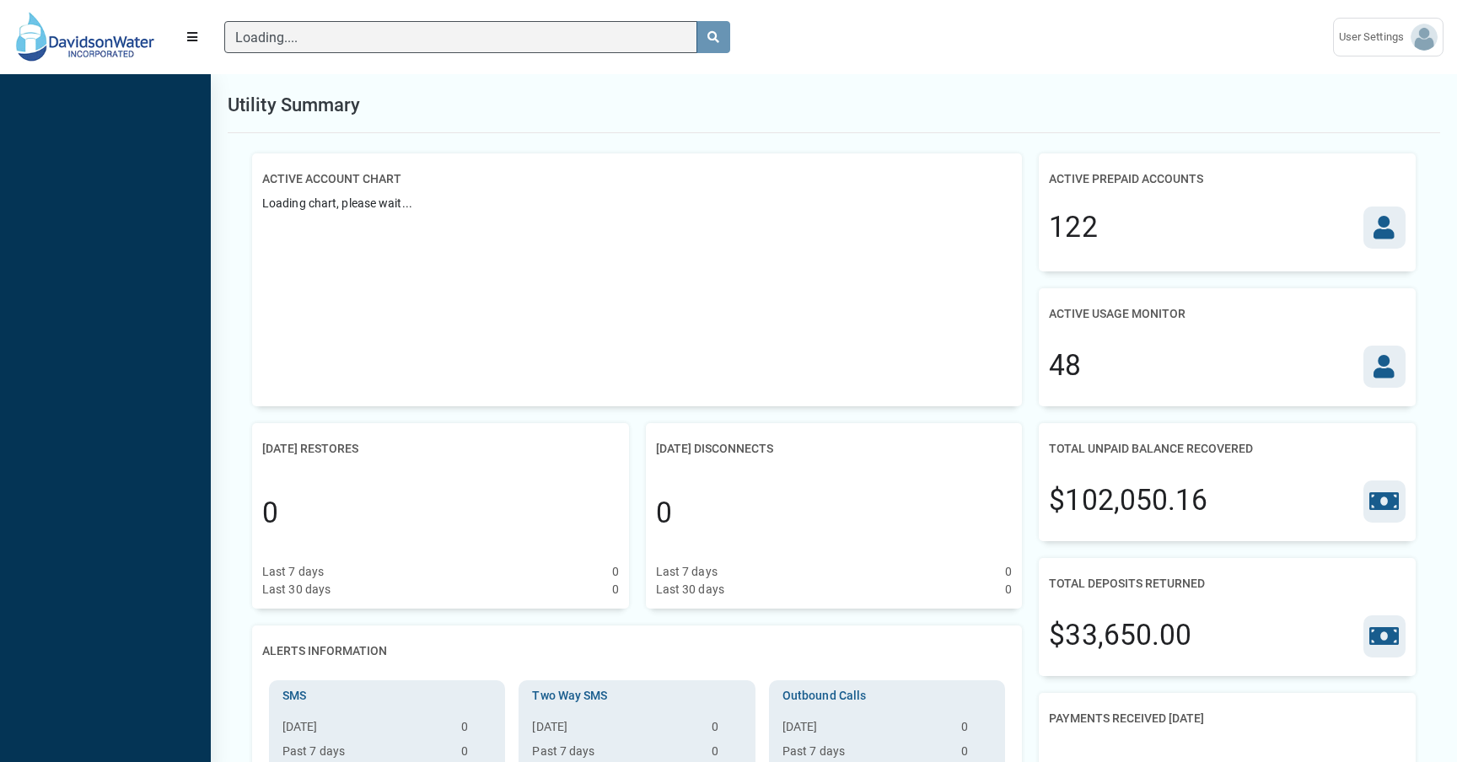
scroll to position [8, 1]
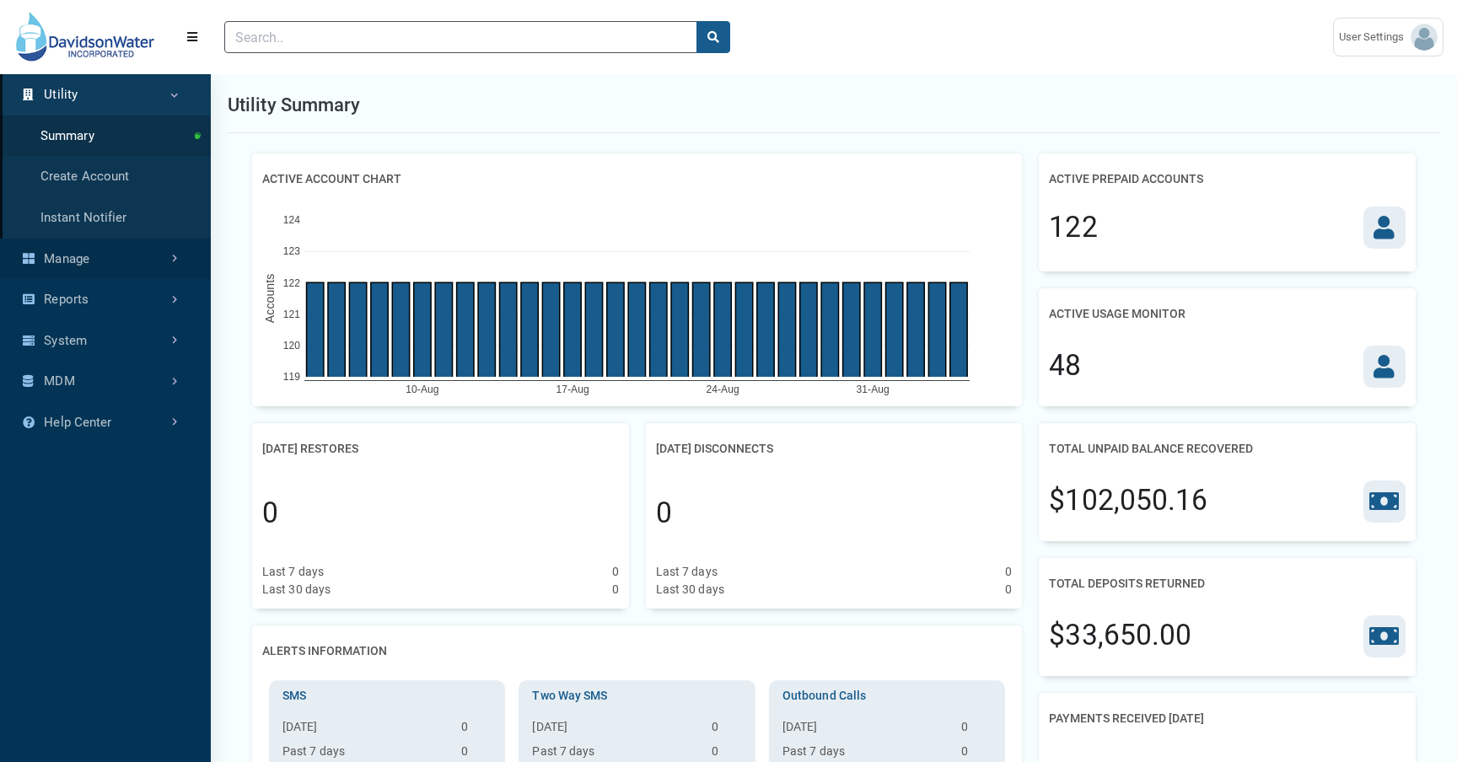
click at [123, 260] on link "Manage" at bounding box center [105, 259] width 211 height 41
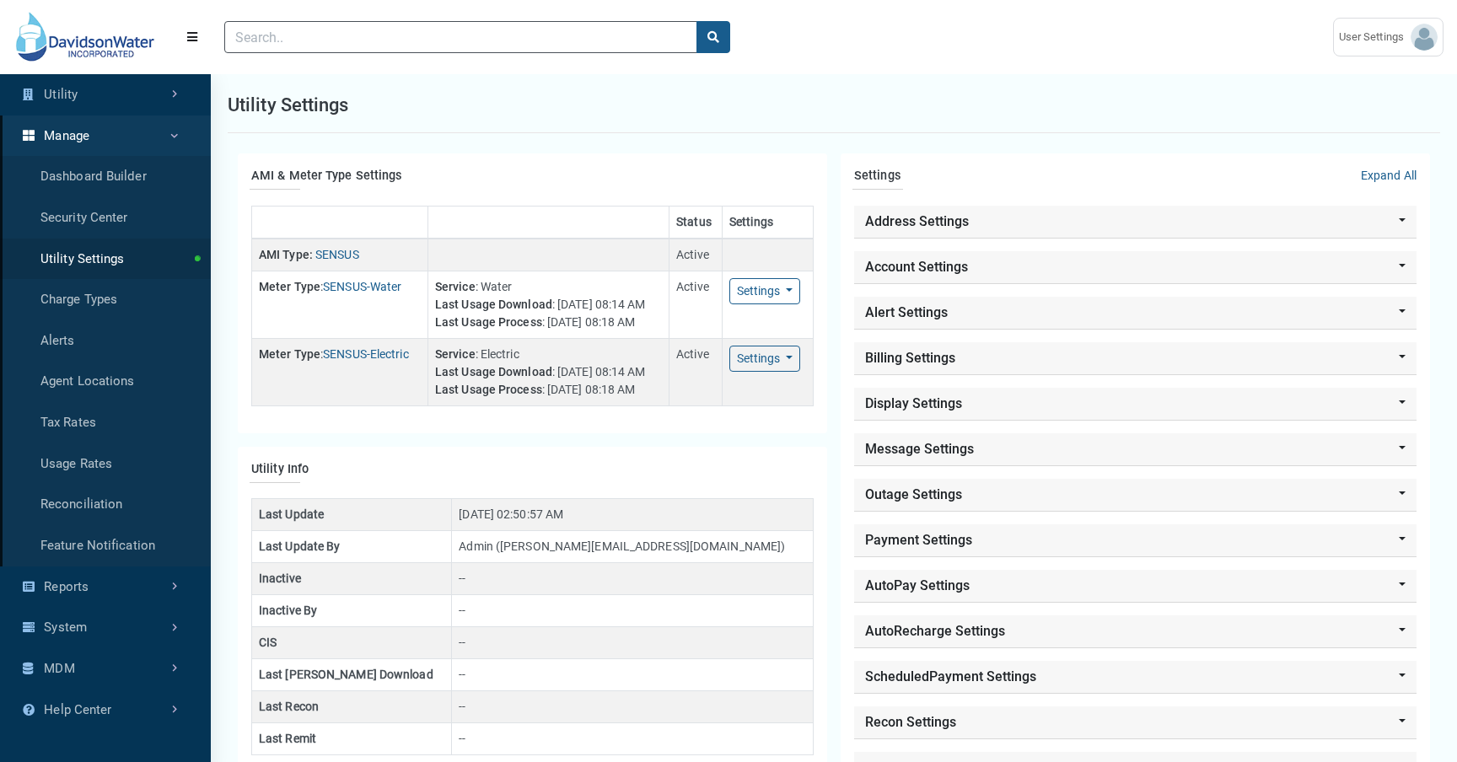
scroll to position [8, 1]
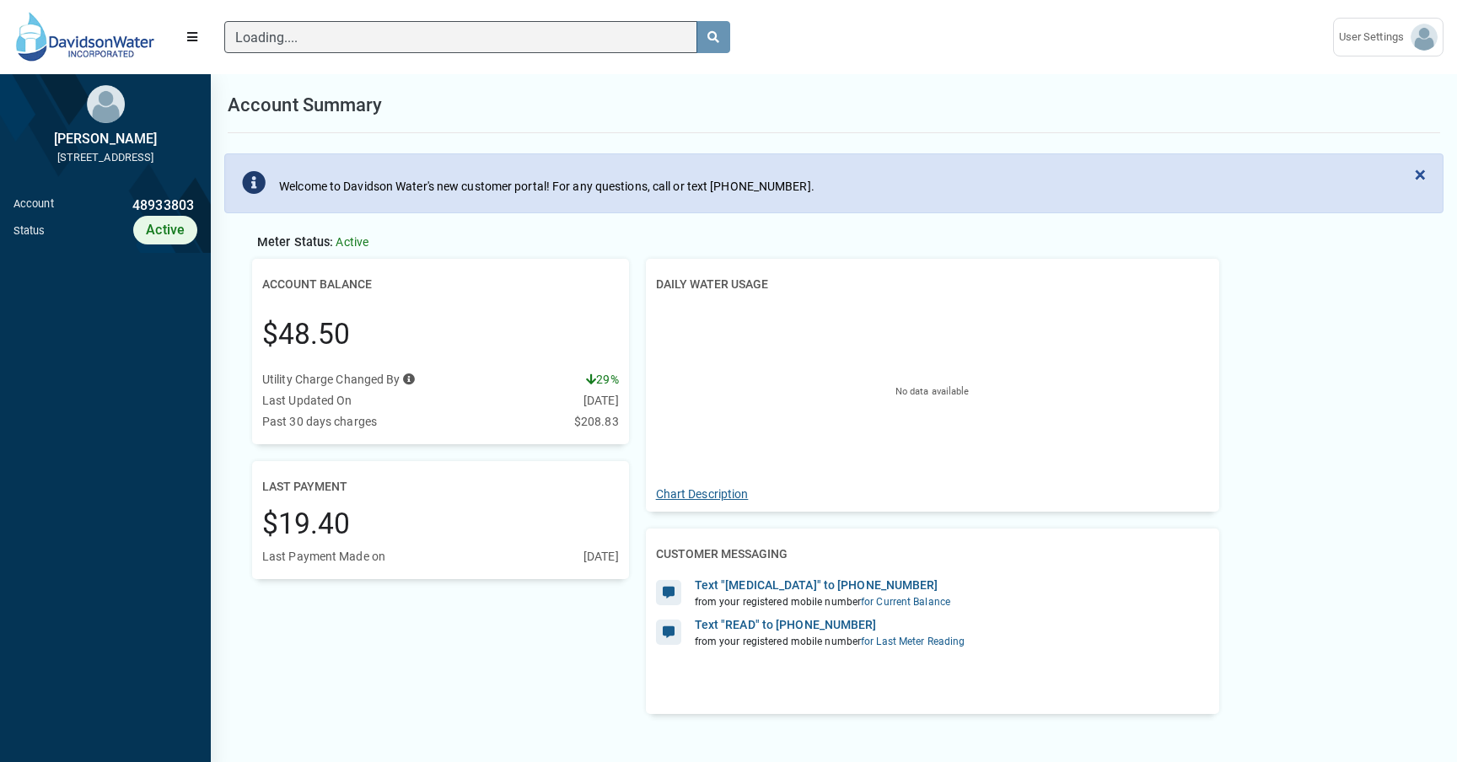
scroll to position [8, 1]
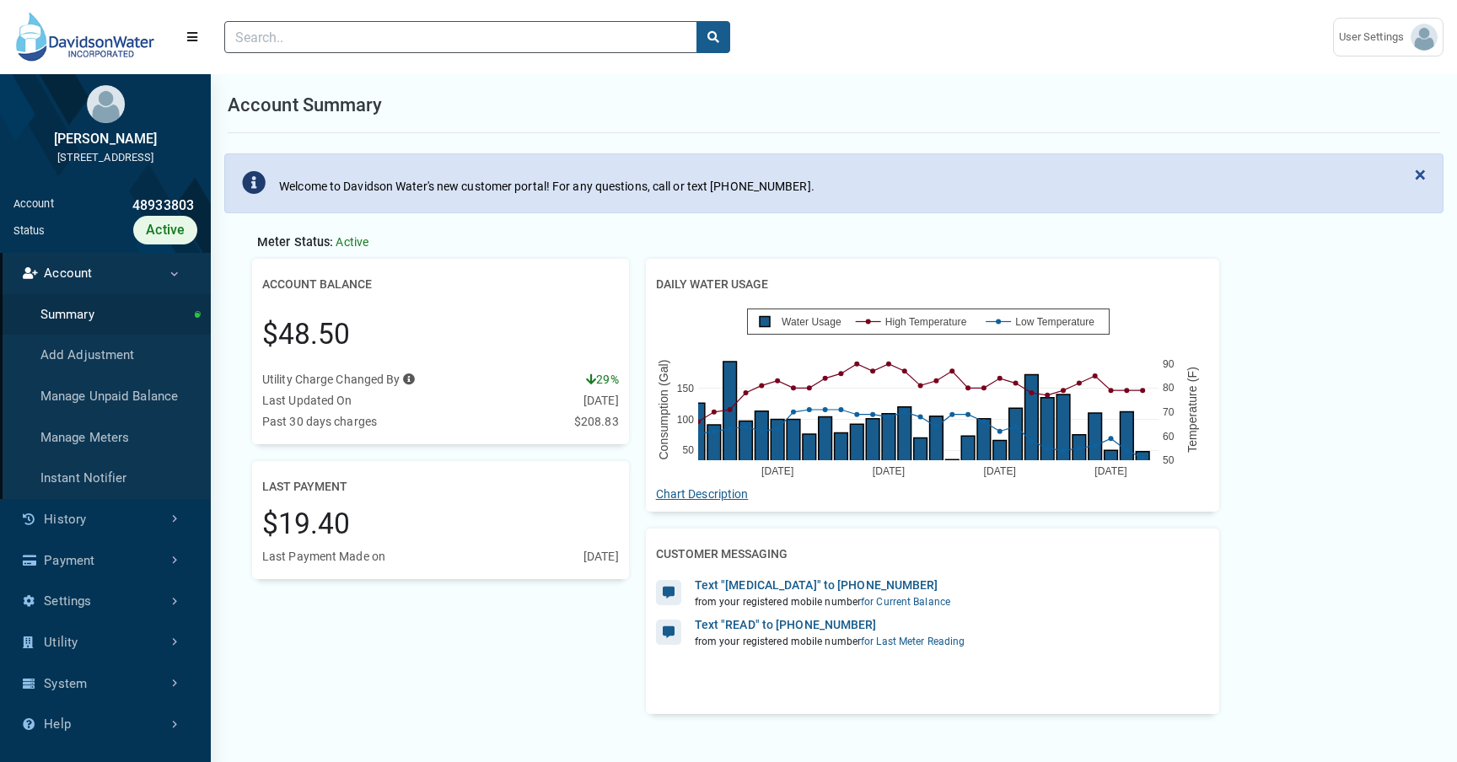
click at [182, 293] on link "Account" at bounding box center [105, 273] width 211 height 41
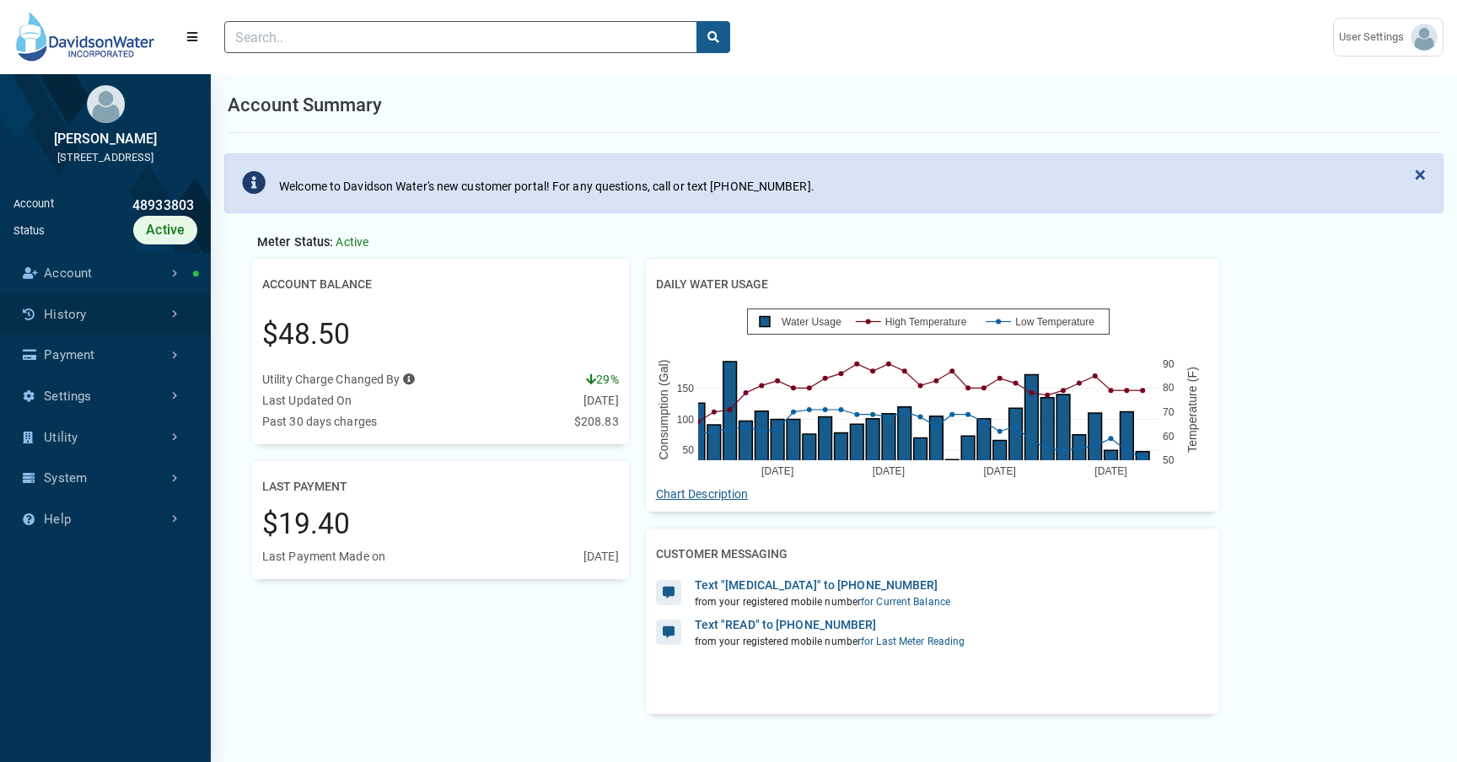
click at [179, 336] on link "History" at bounding box center [105, 314] width 211 height 41
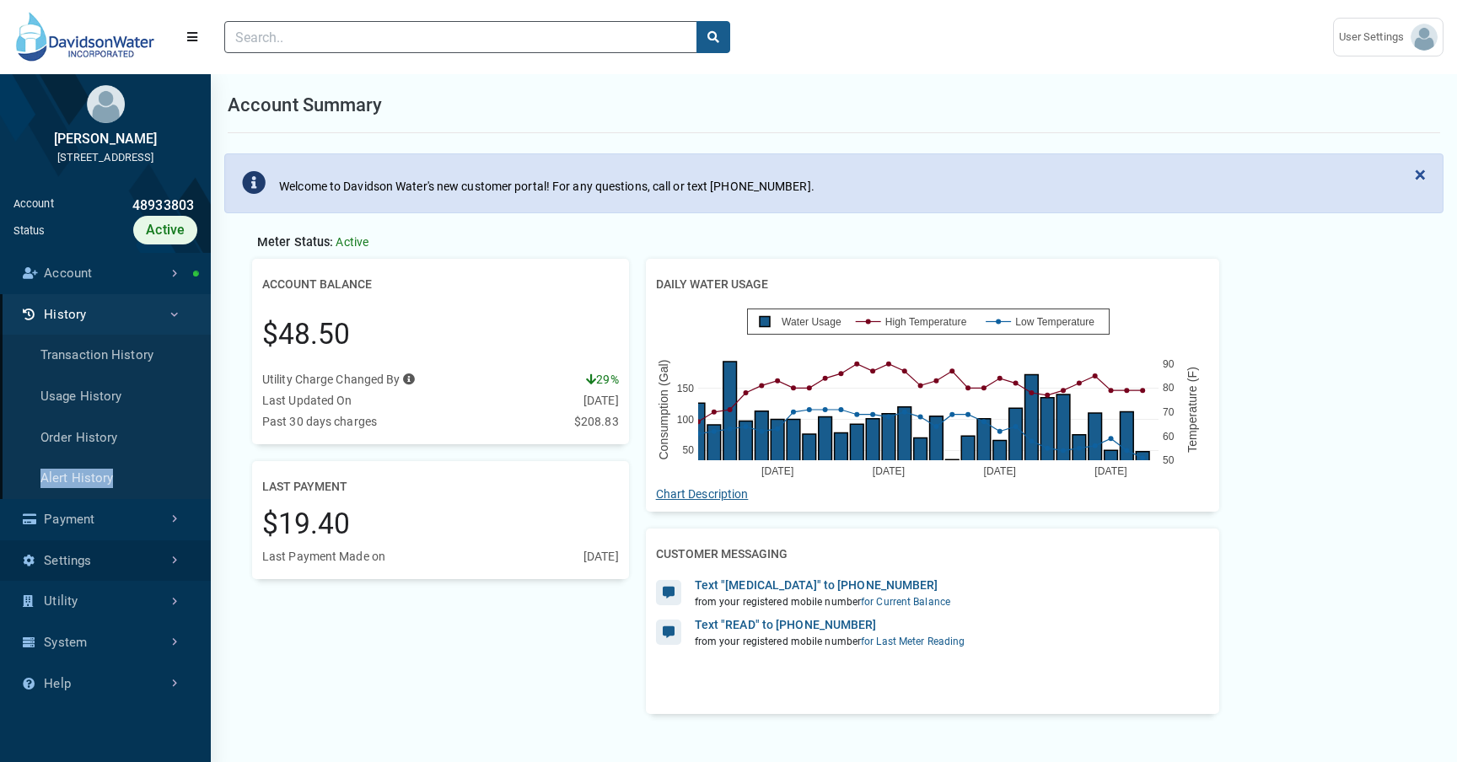
click at [156, 570] on link "Settings" at bounding box center [105, 561] width 211 height 41
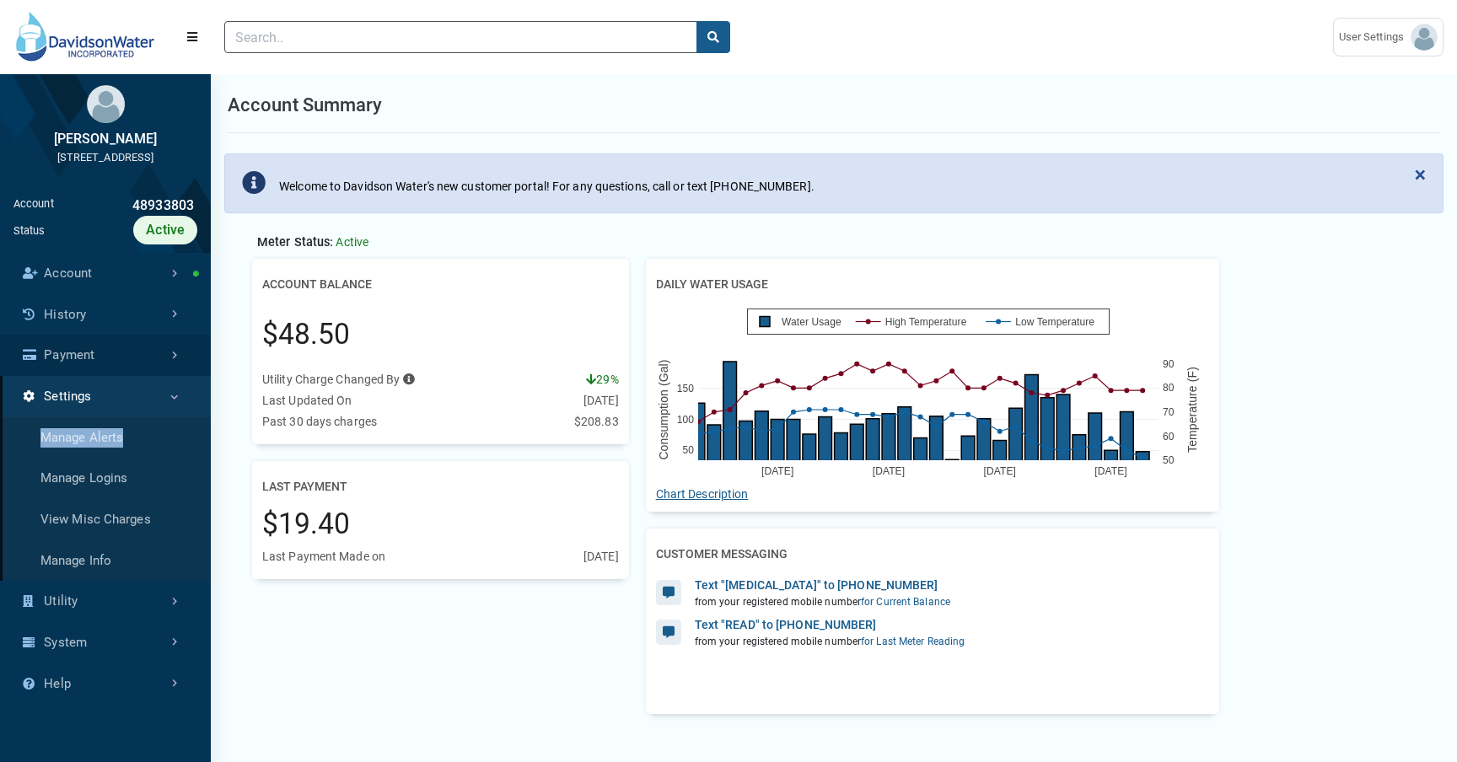
click at [158, 365] on link "Payment" at bounding box center [105, 355] width 211 height 41
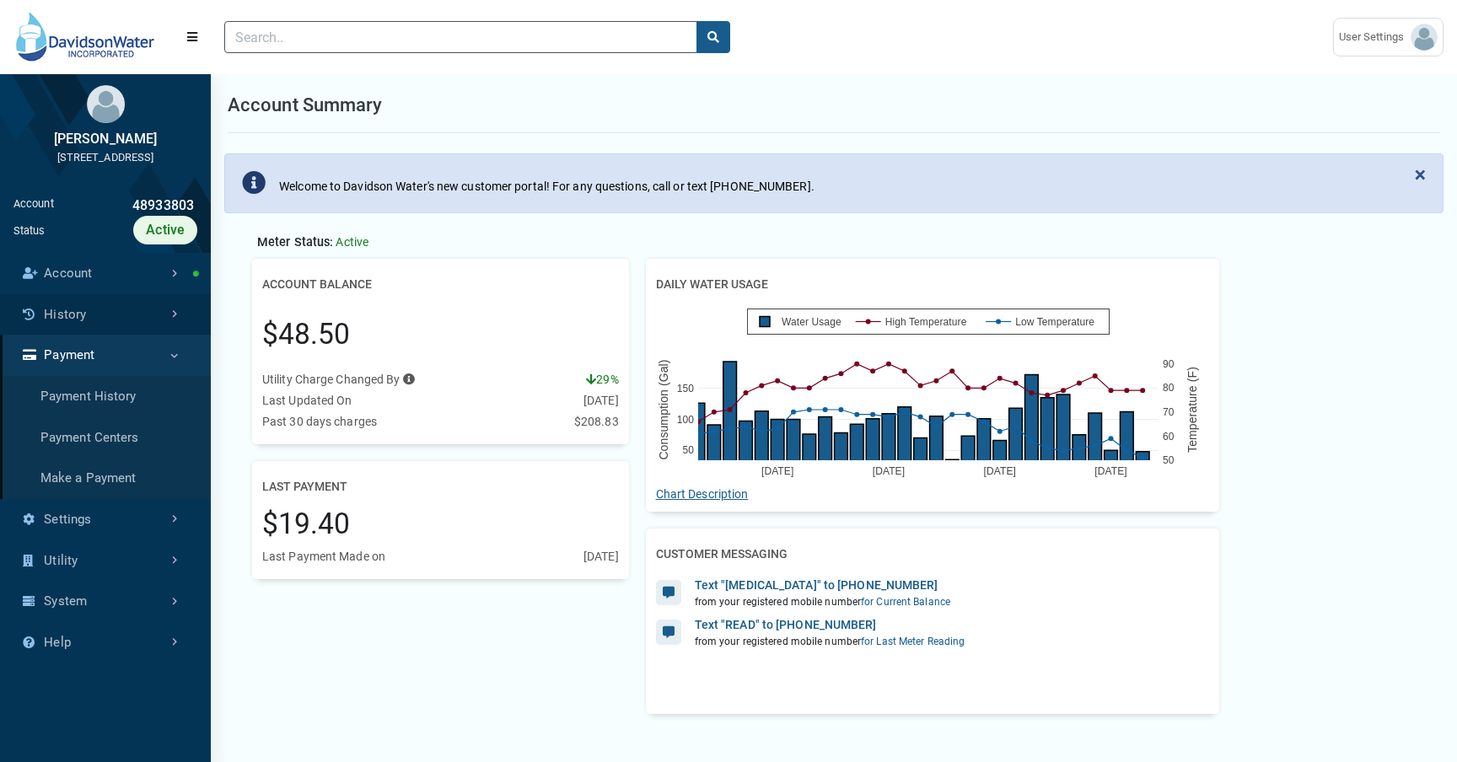
click at [164, 332] on link "History" at bounding box center [105, 314] width 211 height 41
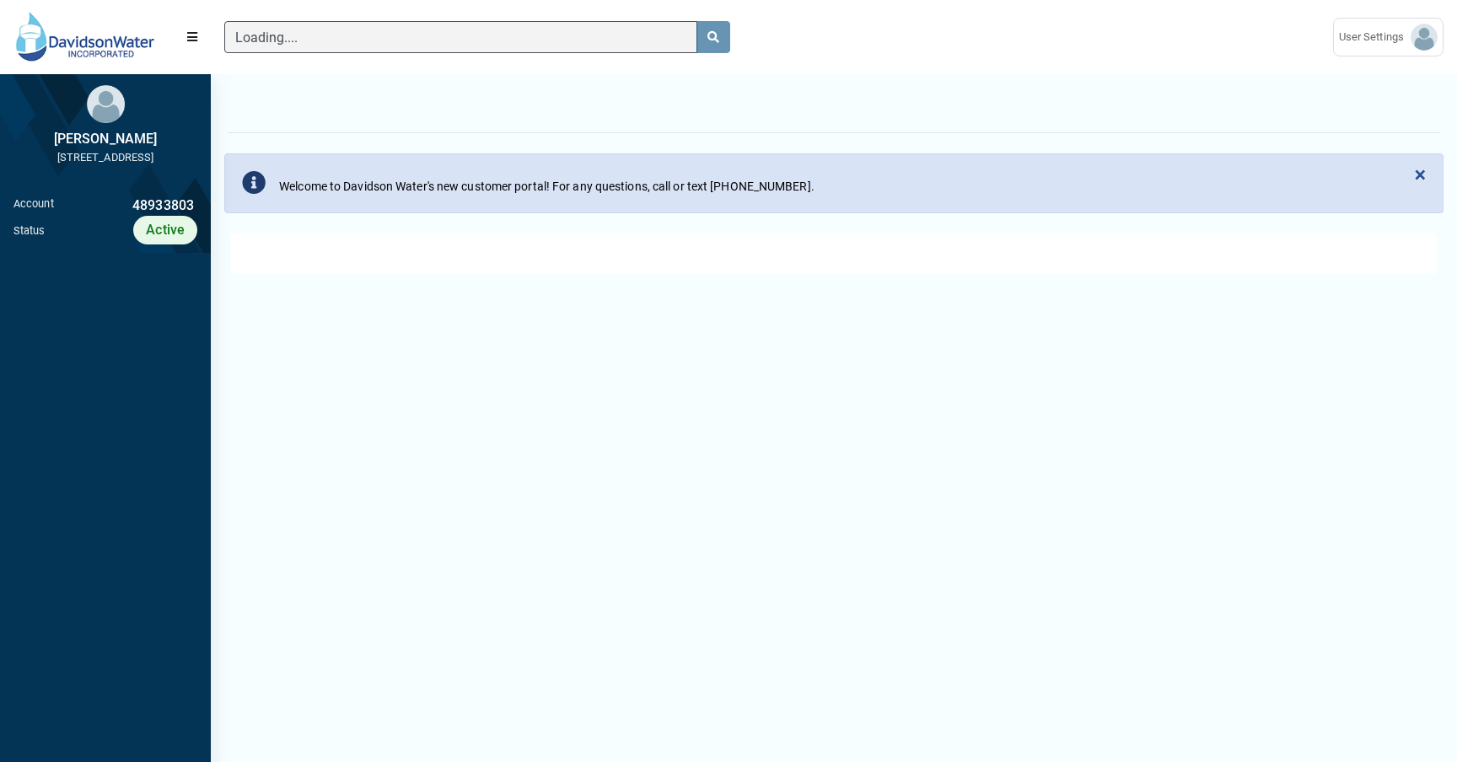
scroll to position [8, 1]
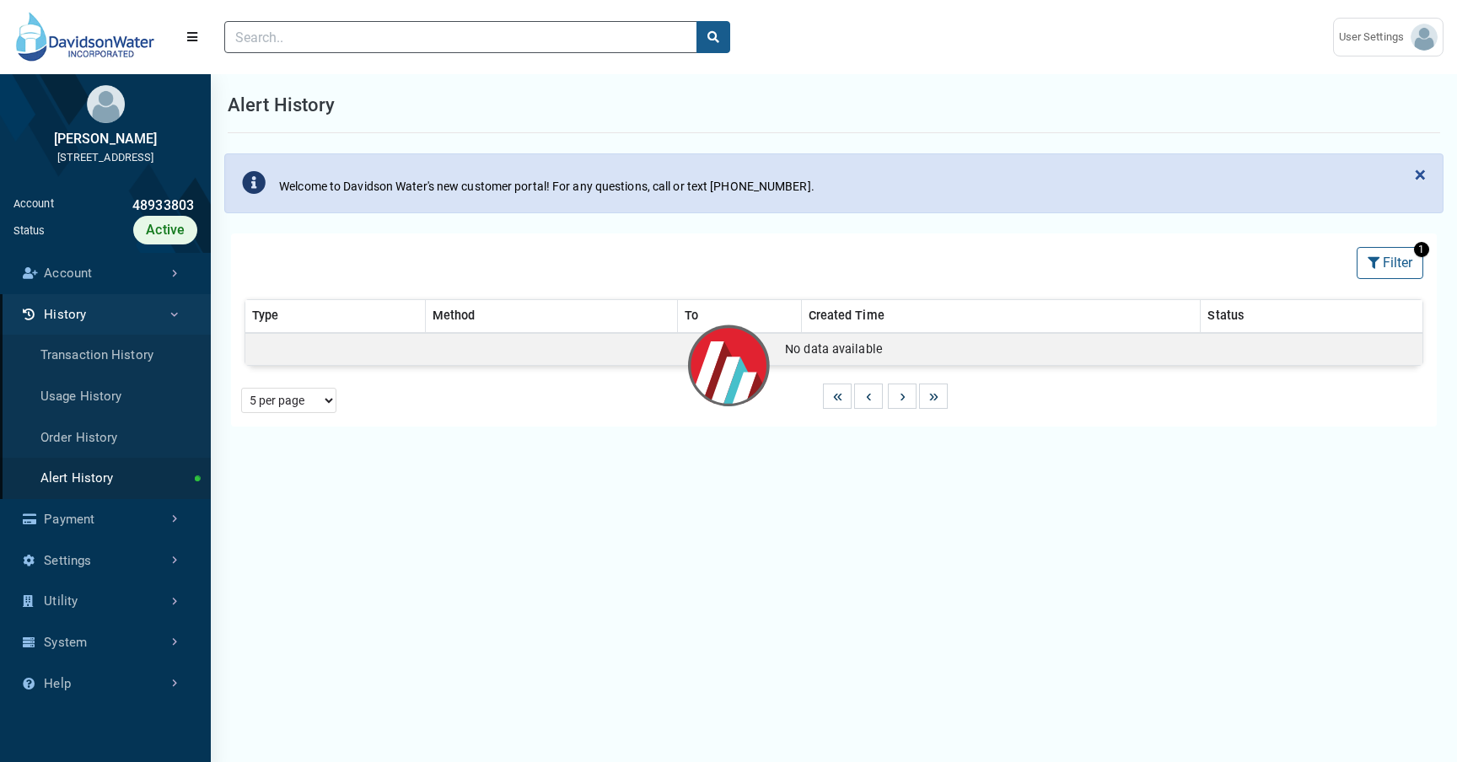
select select "25 per page"
